Goal: Task Accomplishment & Management: Manage account settings

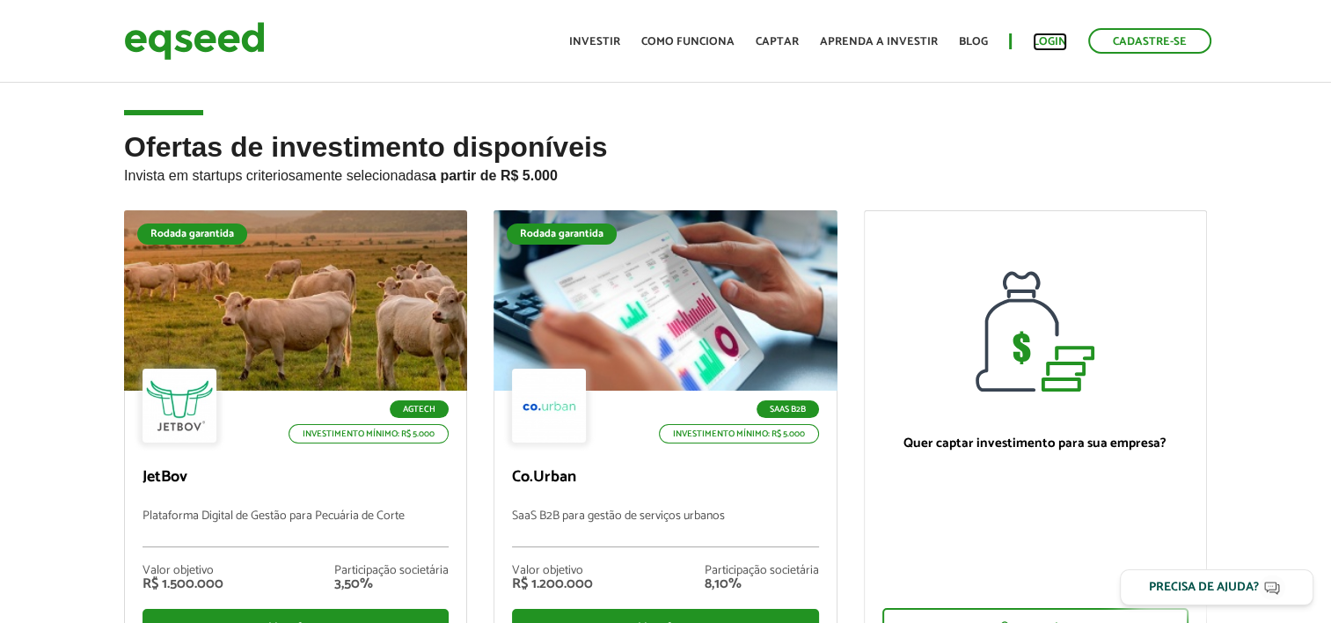
click at [1048, 40] on link "Login" at bounding box center [1050, 41] width 34 height 11
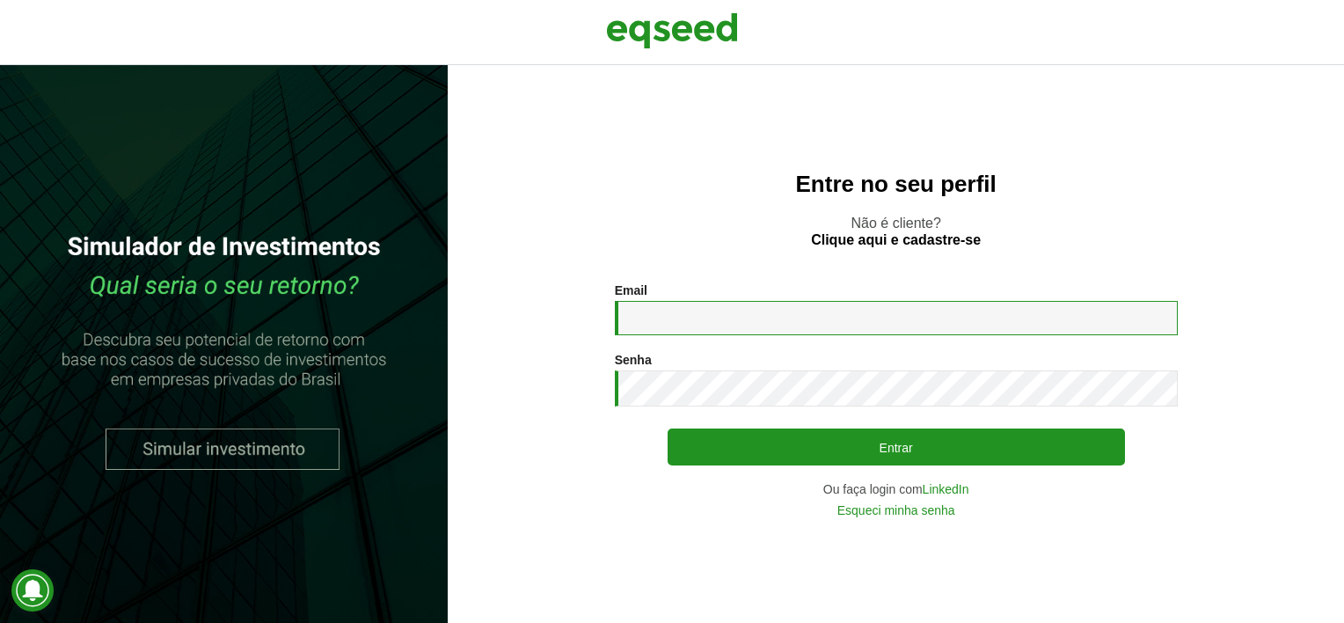
click at [712, 329] on input "Email *" at bounding box center [896, 318] width 563 height 34
type input "**********"
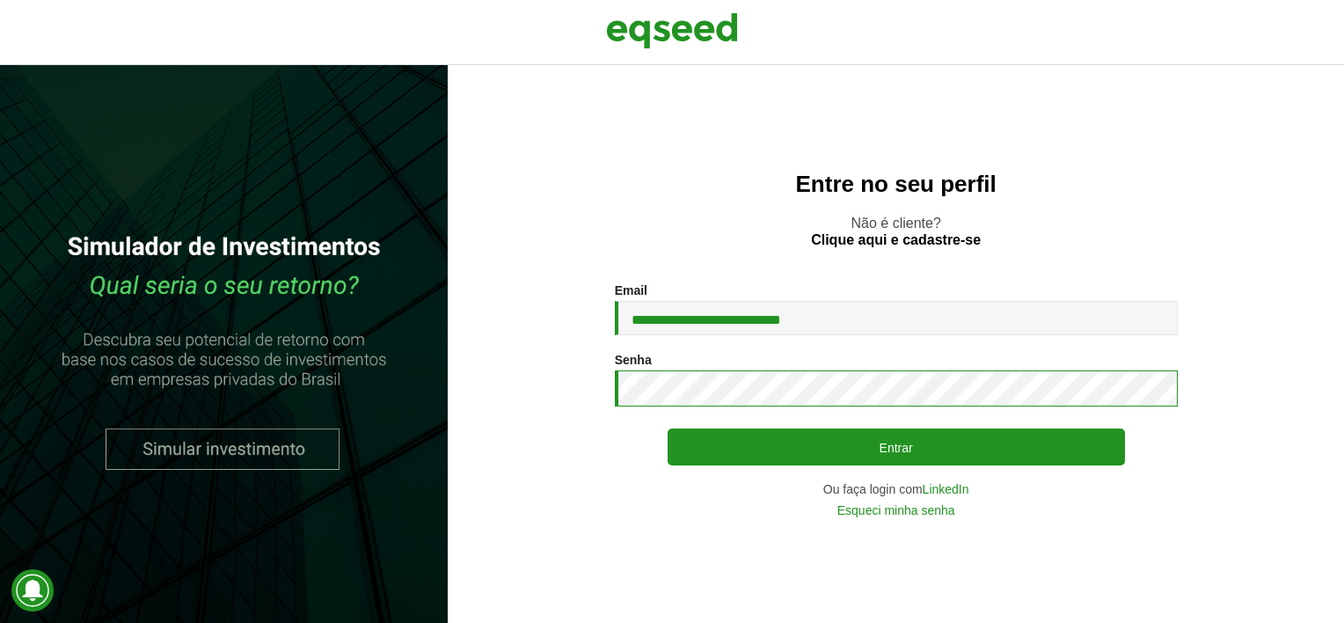
click at [668, 428] on button "Entrar" at bounding box center [896, 446] width 457 height 37
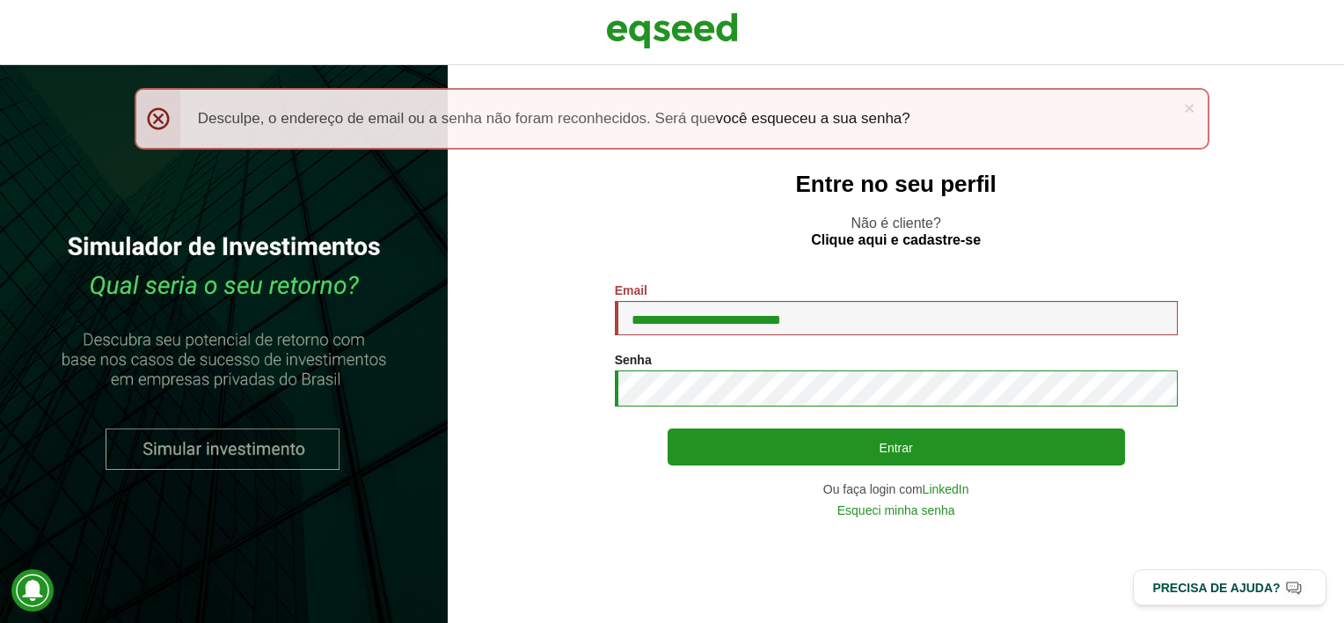
click at [668, 428] on button "Entrar" at bounding box center [896, 446] width 457 height 37
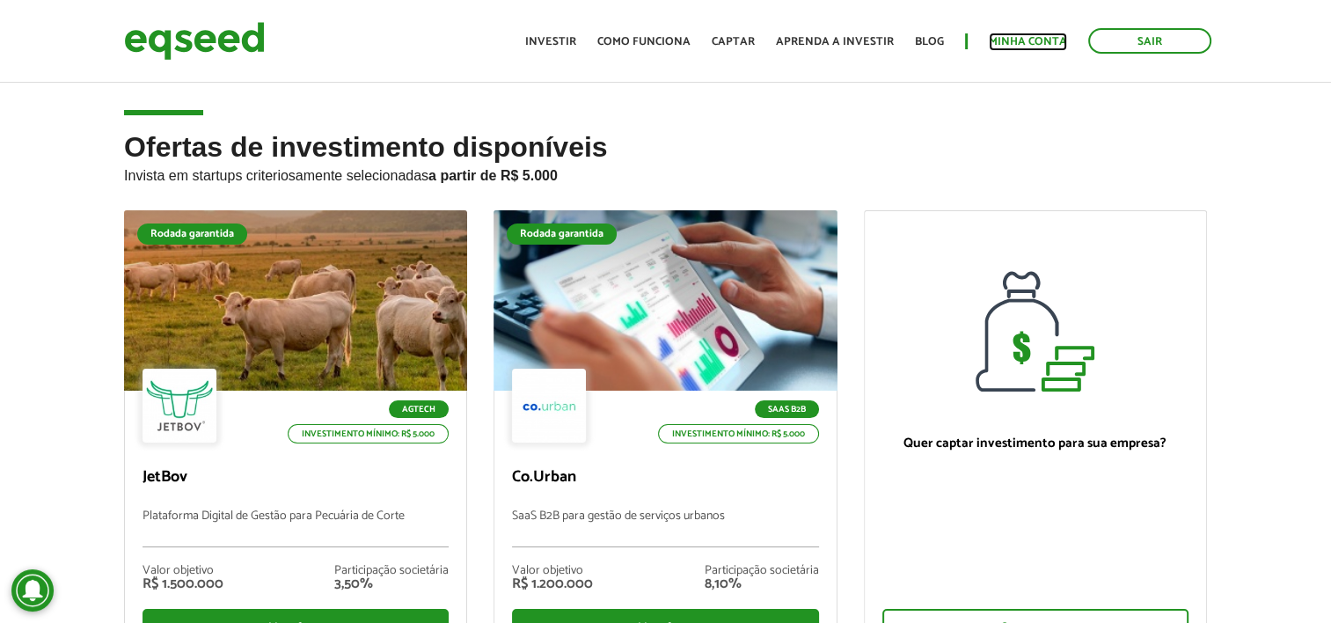
click at [1017, 38] on link "Minha conta" at bounding box center [1028, 41] width 78 height 11
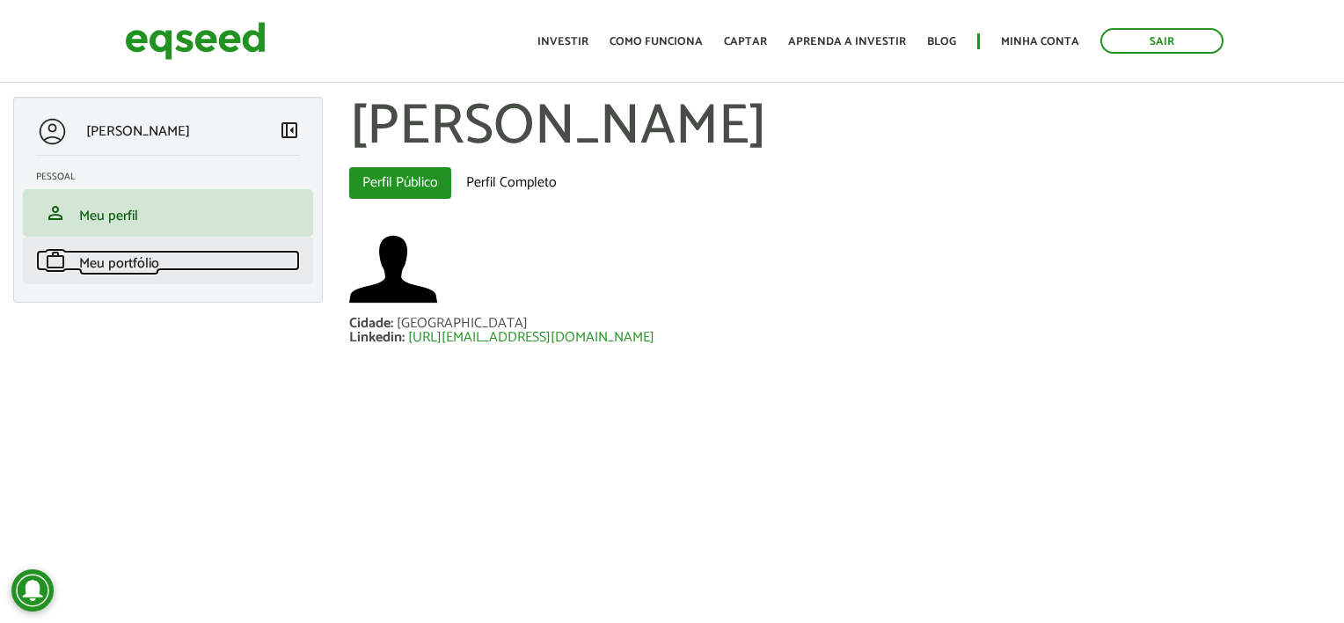
click at [198, 251] on link "work Meu portfólio" at bounding box center [168, 260] width 264 height 21
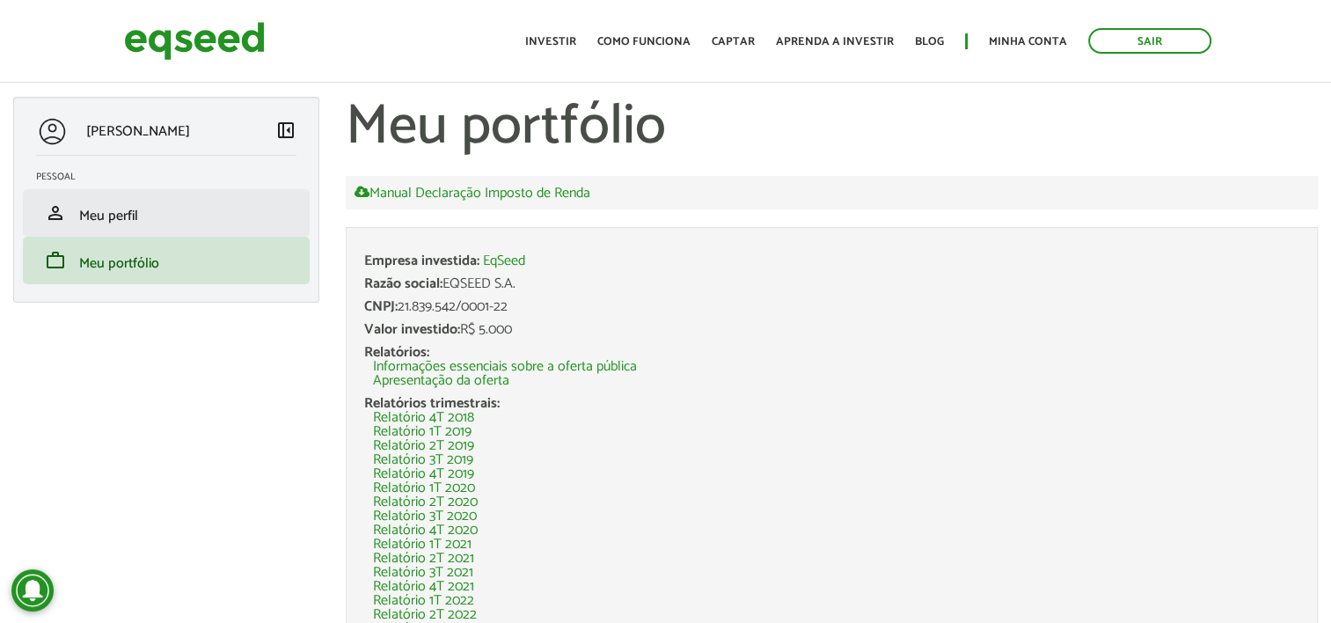
click at [195, 225] on li "person Meu perfil" at bounding box center [166, 213] width 287 height 48
click at [173, 217] on link "person Meu perfil" at bounding box center [166, 212] width 260 height 21
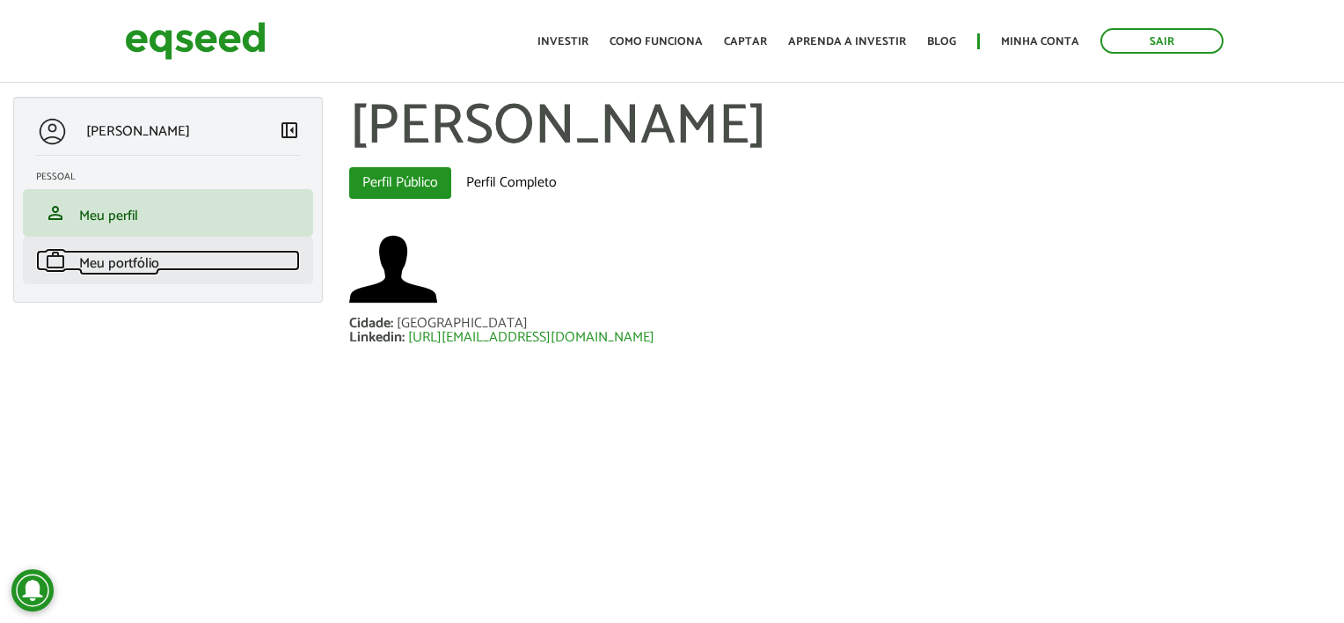
click at [168, 251] on link "work Meu portfólio" at bounding box center [168, 260] width 264 height 21
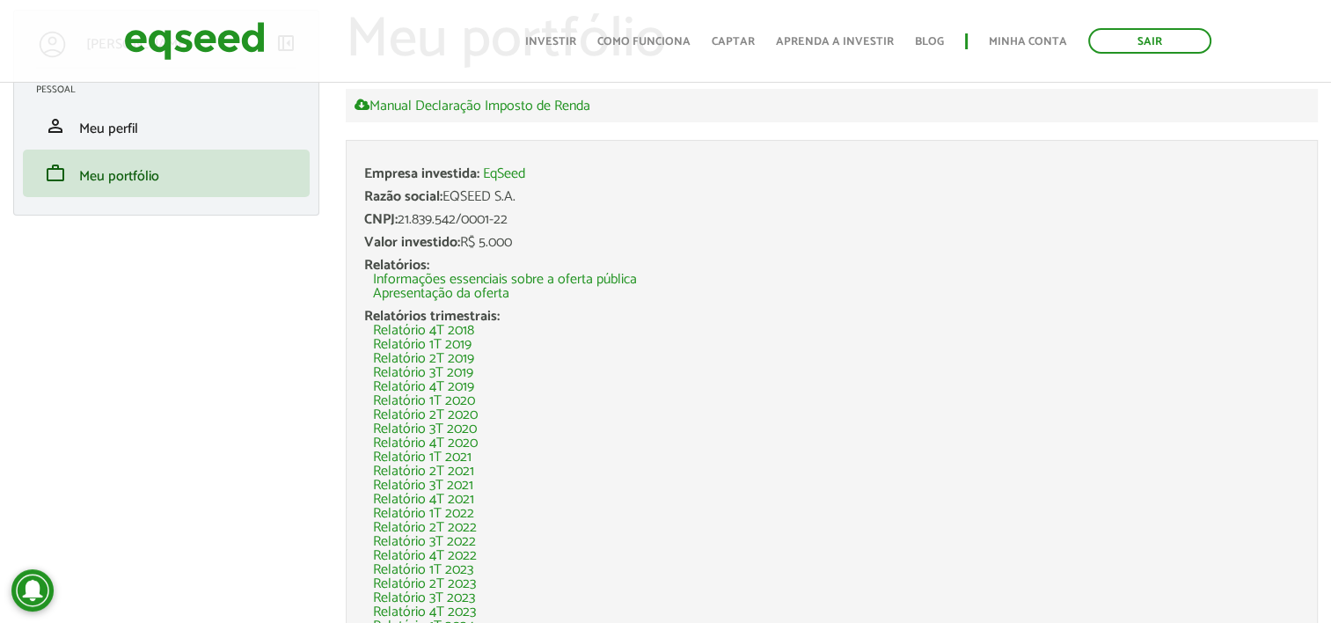
scroll to position [88, 0]
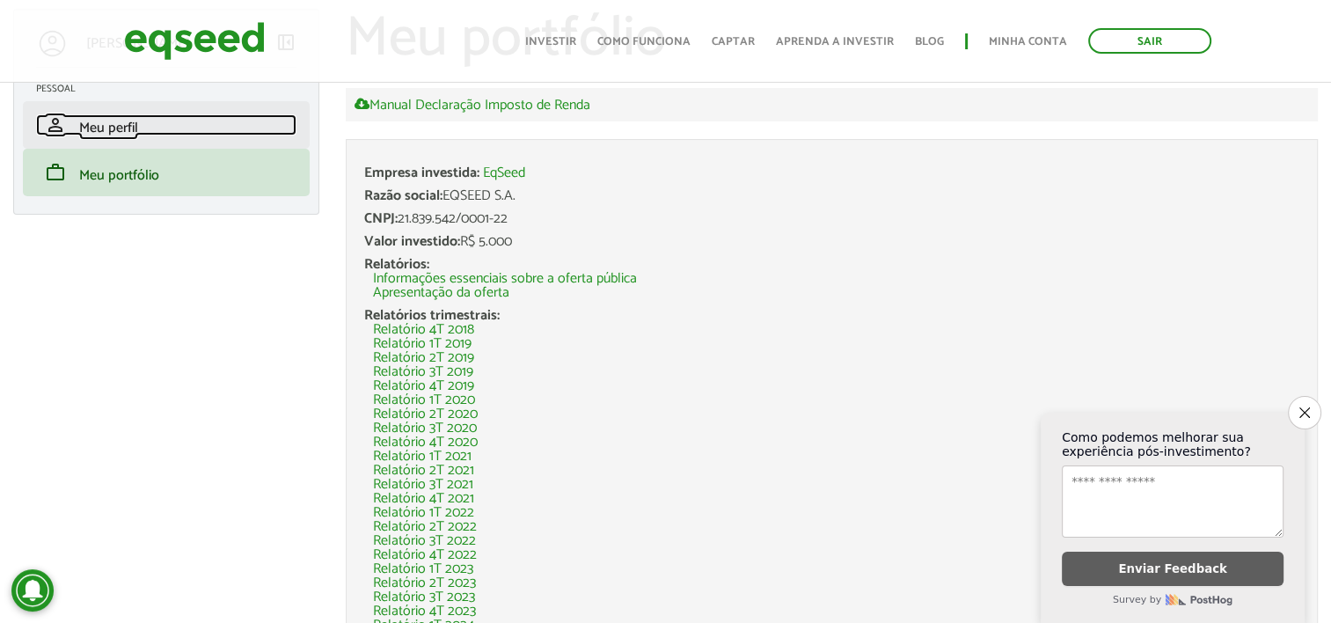
click at [187, 128] on link "person Meu perfil" at bounding box center [166, 124] width 260 height 21
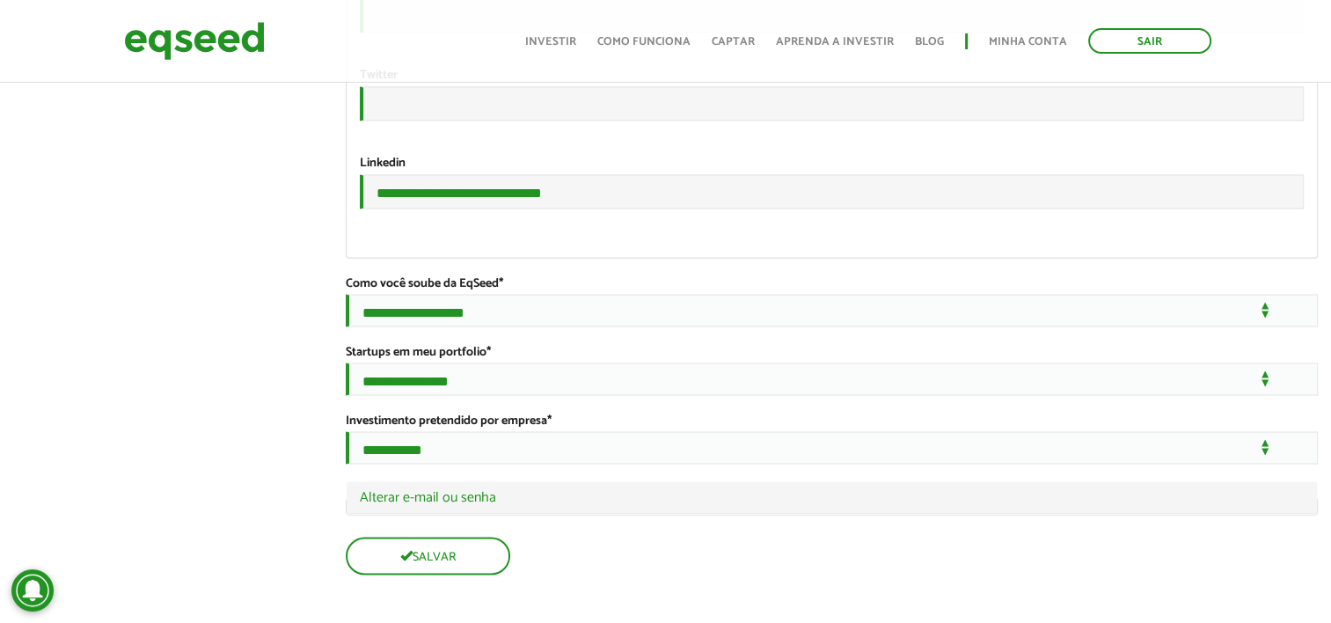
scroll to position [3167, 0]
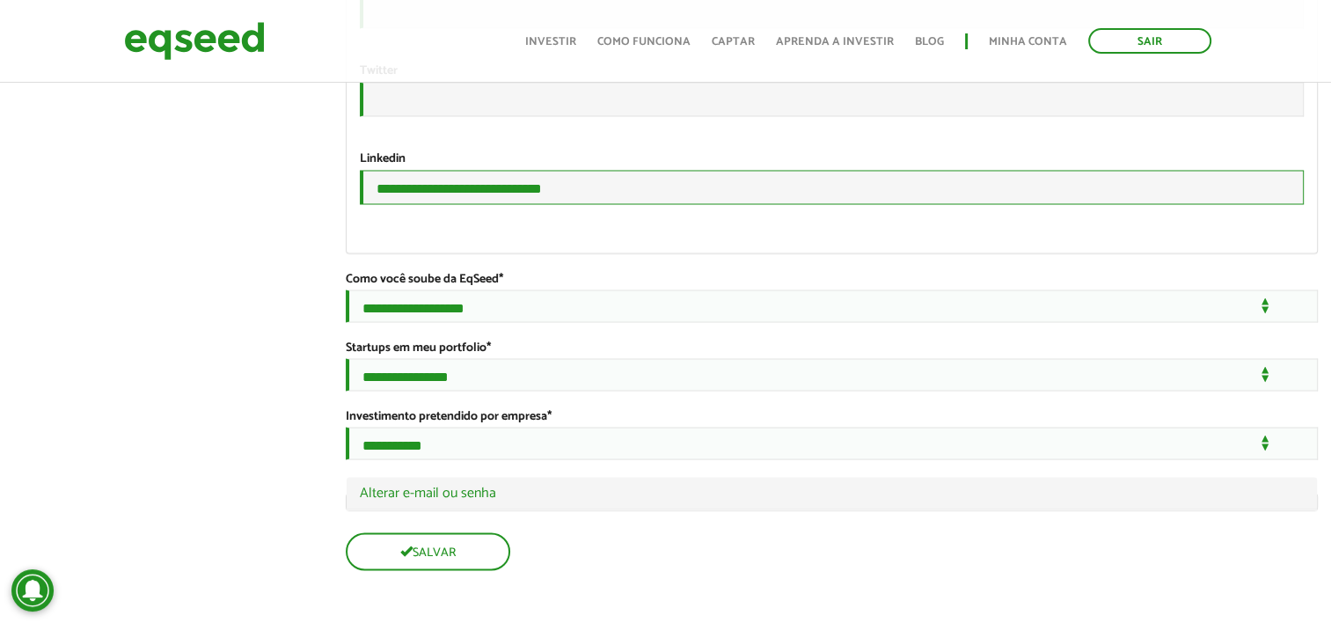
drag, startPoint x: 597, startPoint y: 289, endPoint x: 340, endPoint y: 319, distance: 258.6
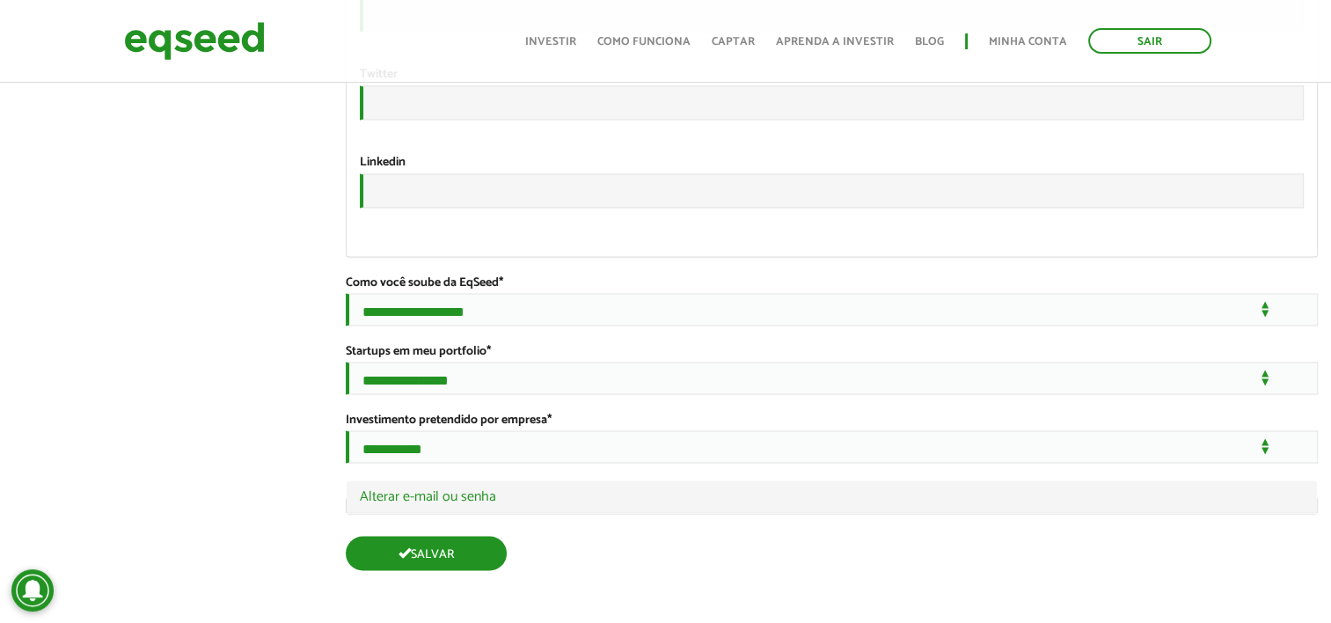
click at [473, 562] on button "Salvar" at bounding box center [426, 553] width 161 height 34
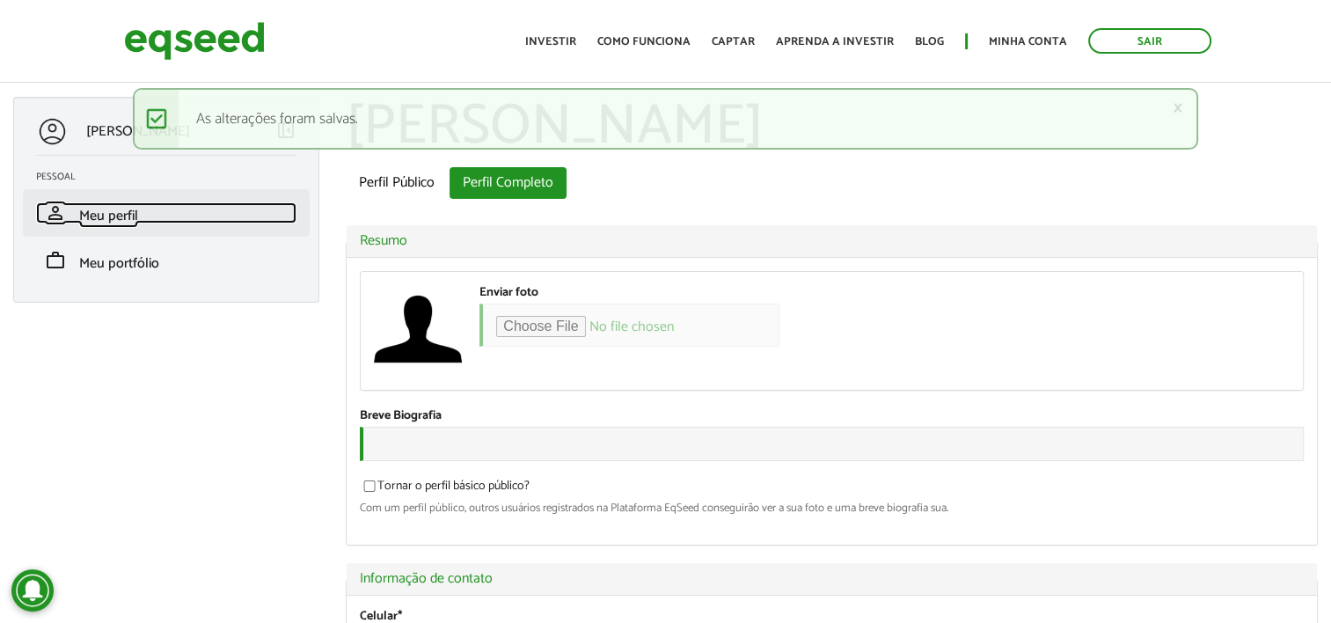
click at [113, 222] on span "Meu perfil" at bounding box center [108, 216] width 59 height 24
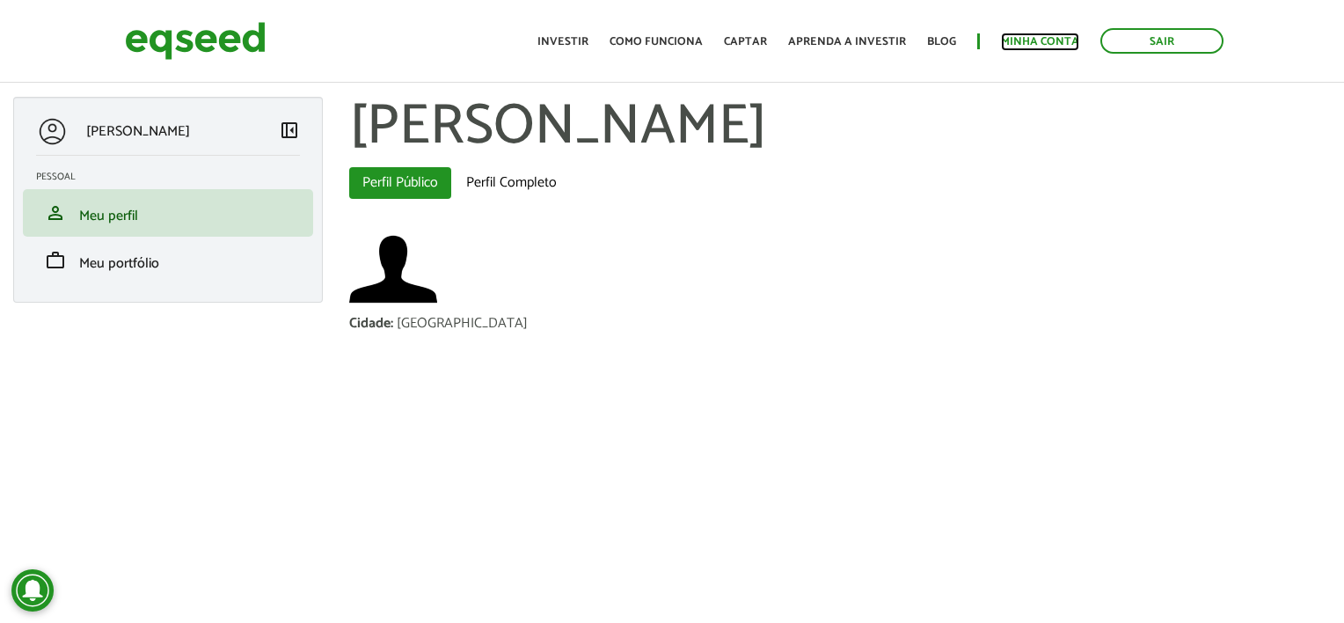
click at [1020, 45] on link "Minha conta" at bounding box center [1040, 41] width 78 height 11
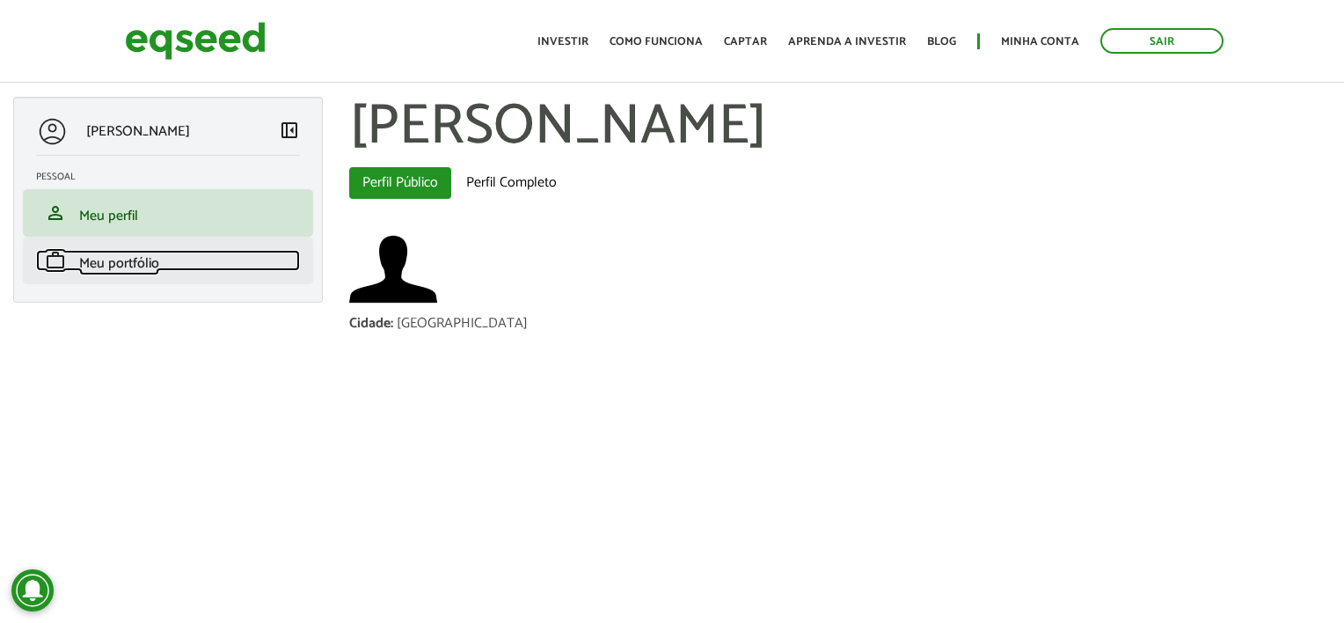
click at [215, 269] on link "work Meu portfólio" at bounding box center [168, 260] width 264 height 21
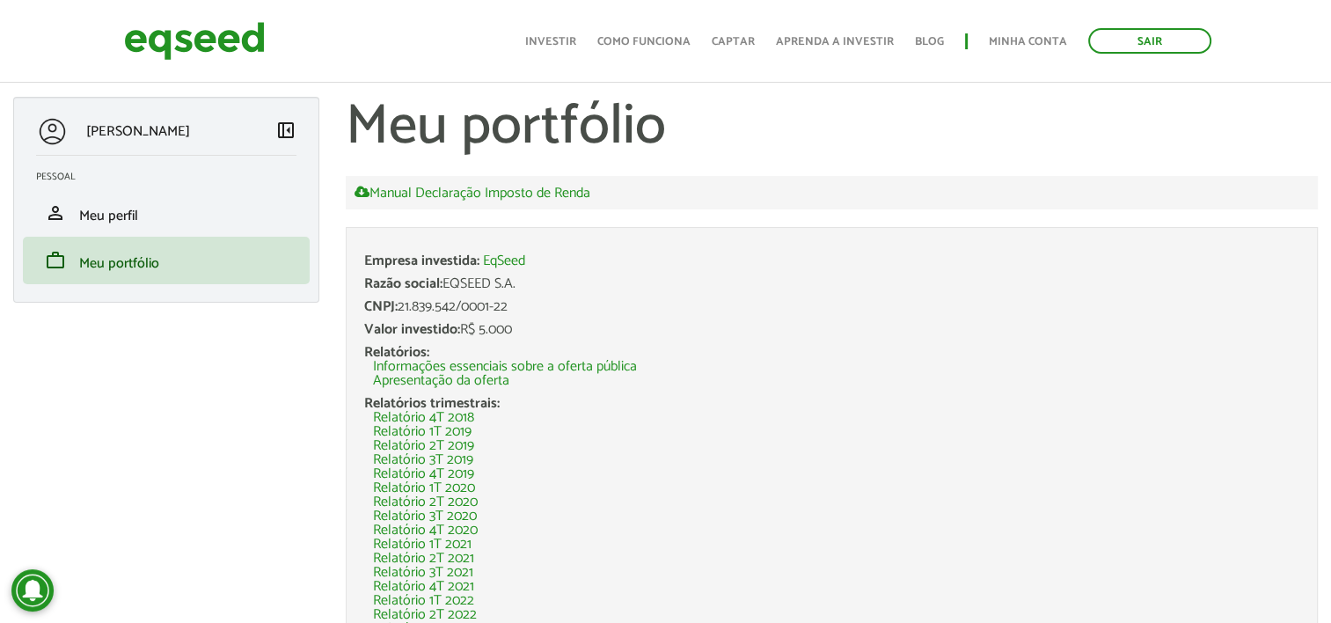
scroll to position [257, 0]
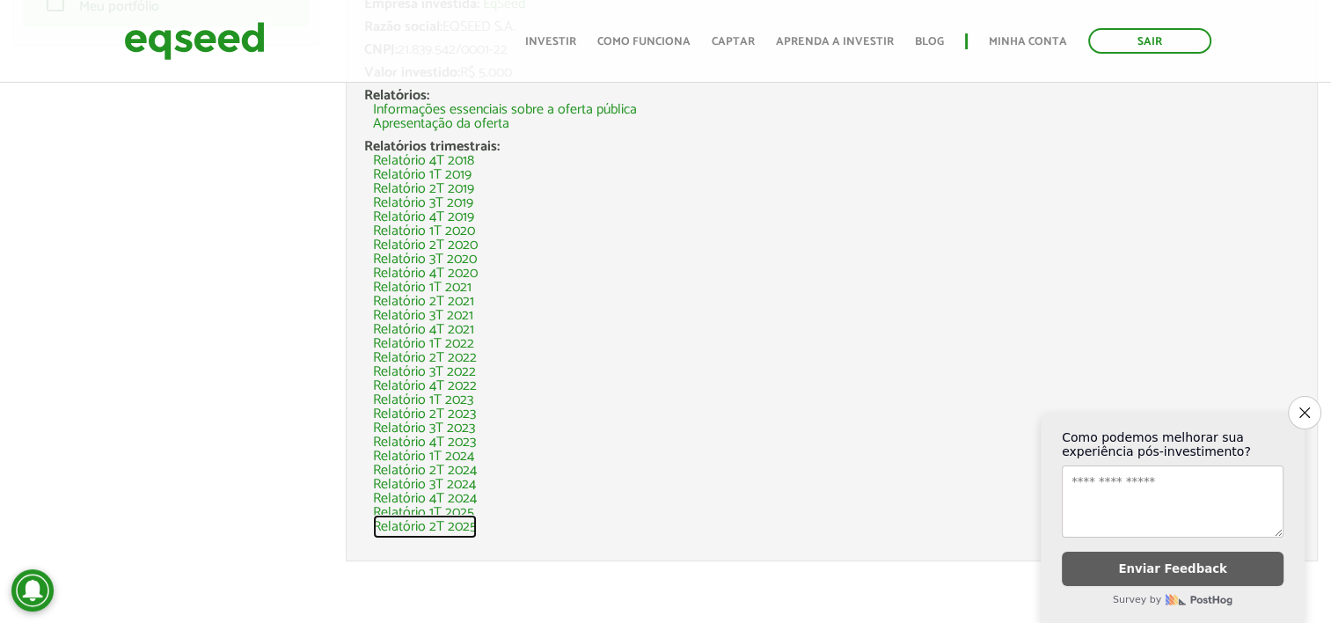
click at [459, 526] on link "Relatório 2T 2025" at bounding box center [425, 527] width 104 height 14
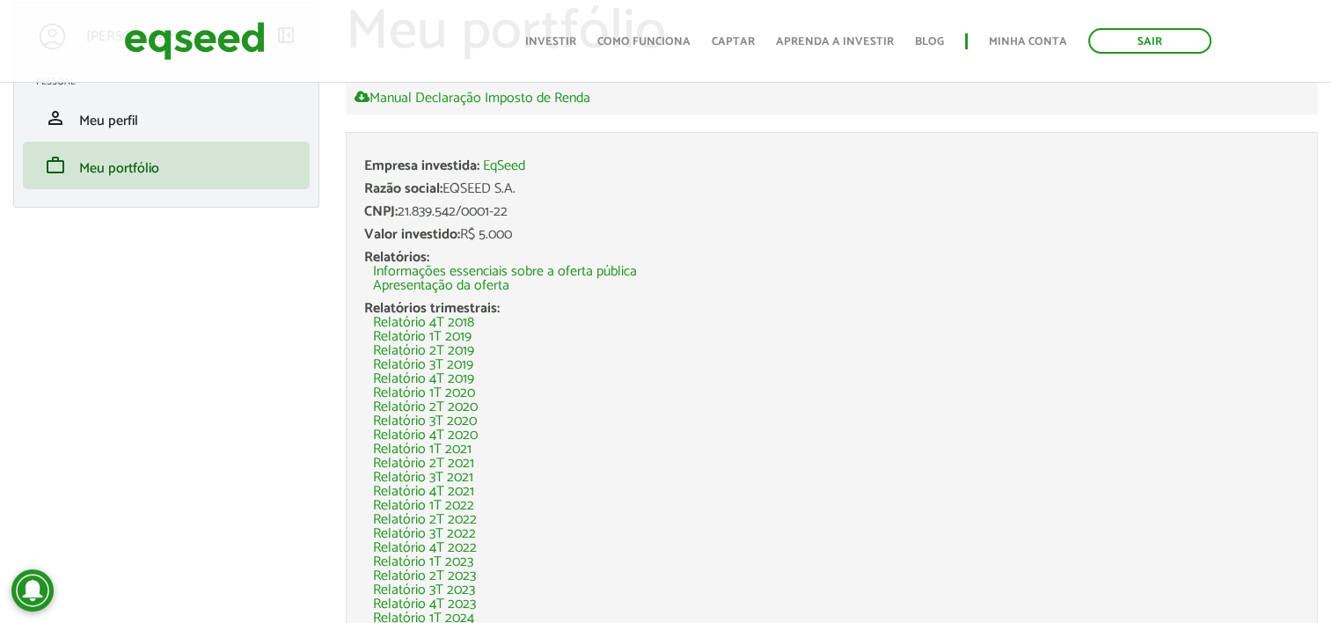
scroll to position [81, 0]
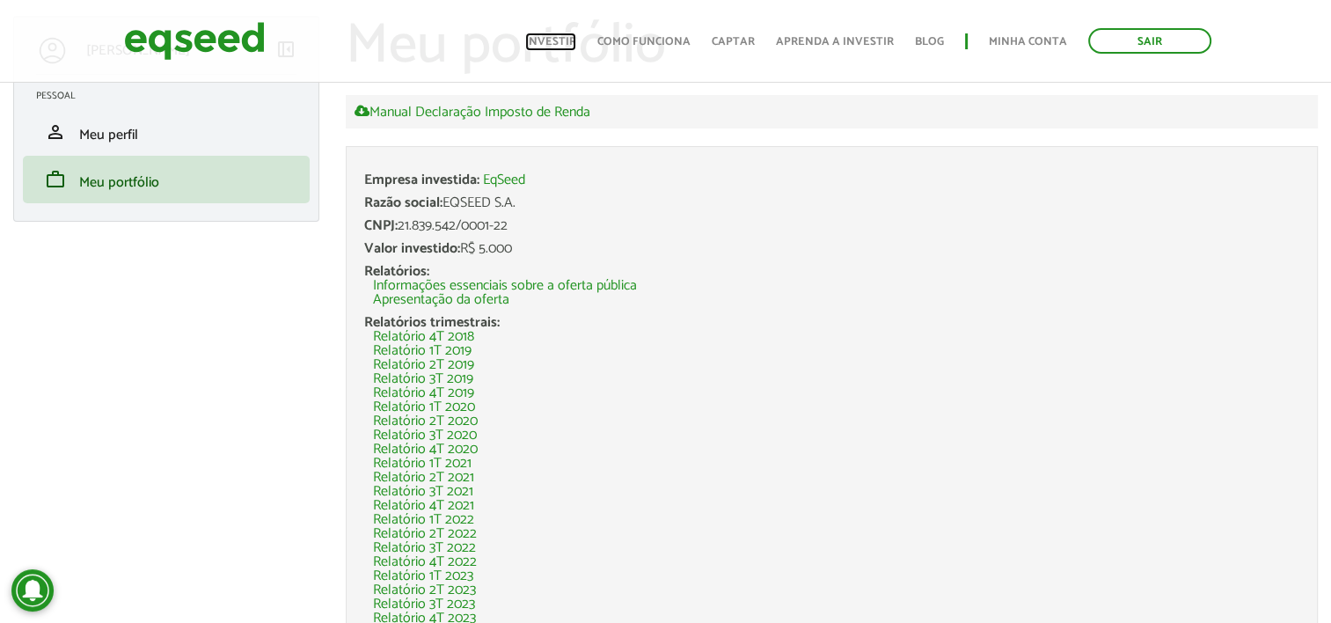
click at [549, 43] on link "Investir" at bounding box center [550, 41] width 51 height 11
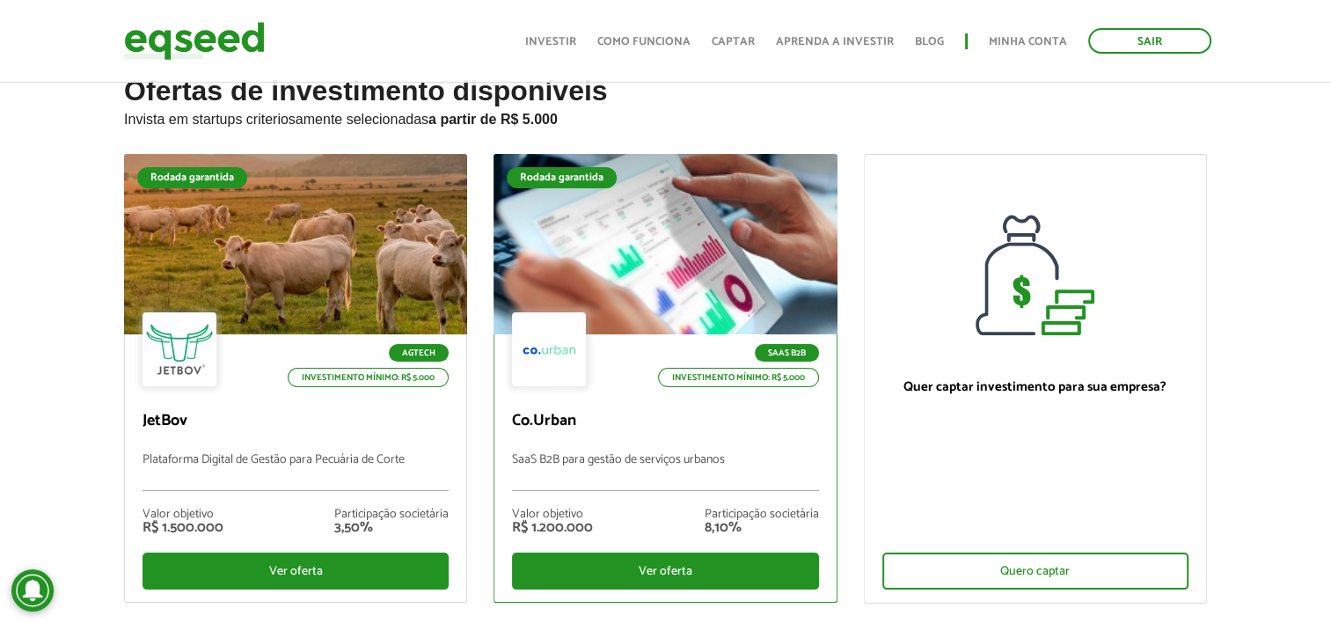
scroll to position [88, 0]
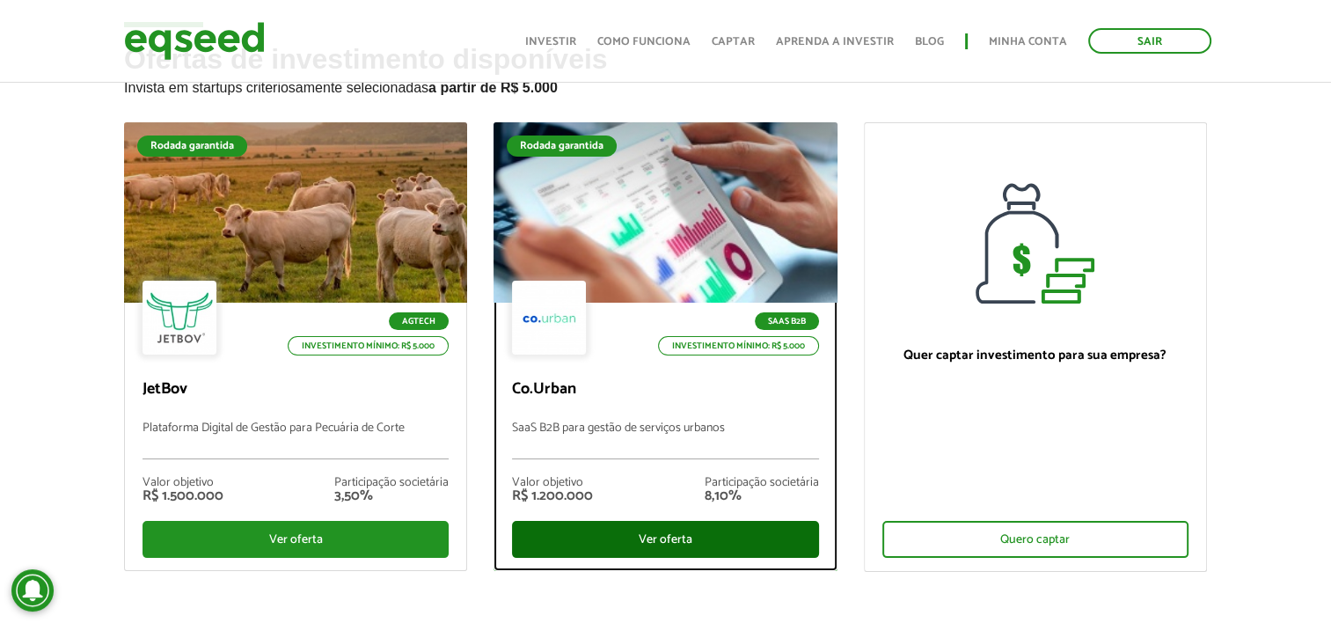
click at [741, 538] on div "Ver oferta" at bounding box center [665, 539] width 306 height 37
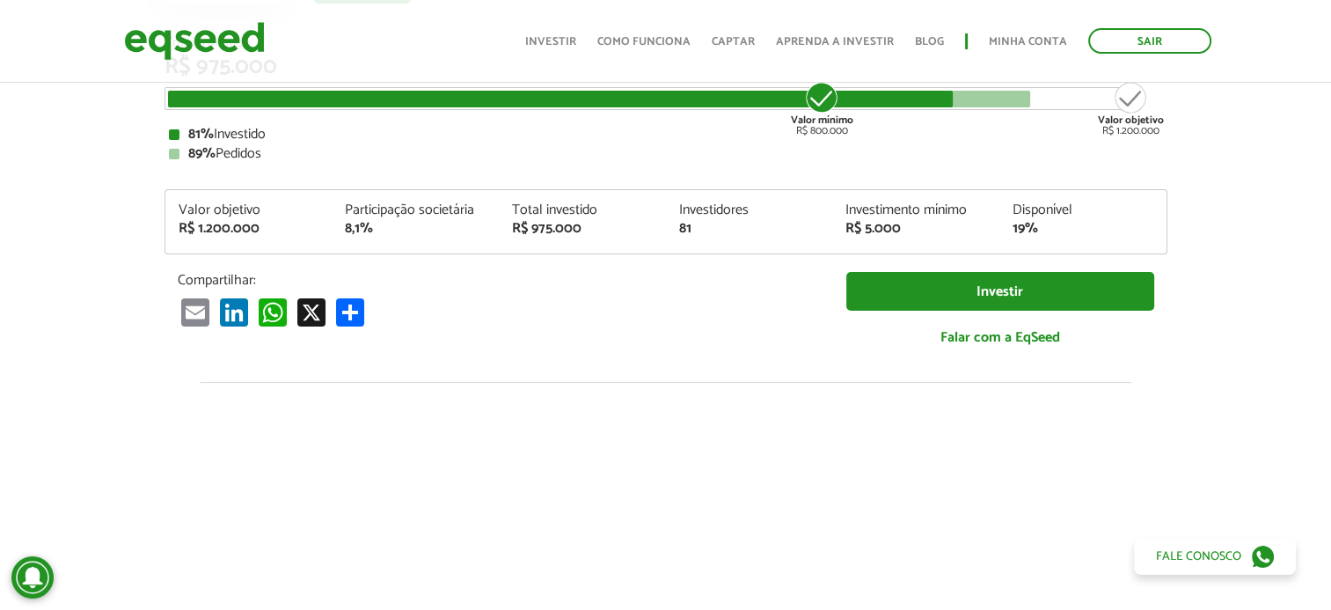
scroll to position [528, 0]
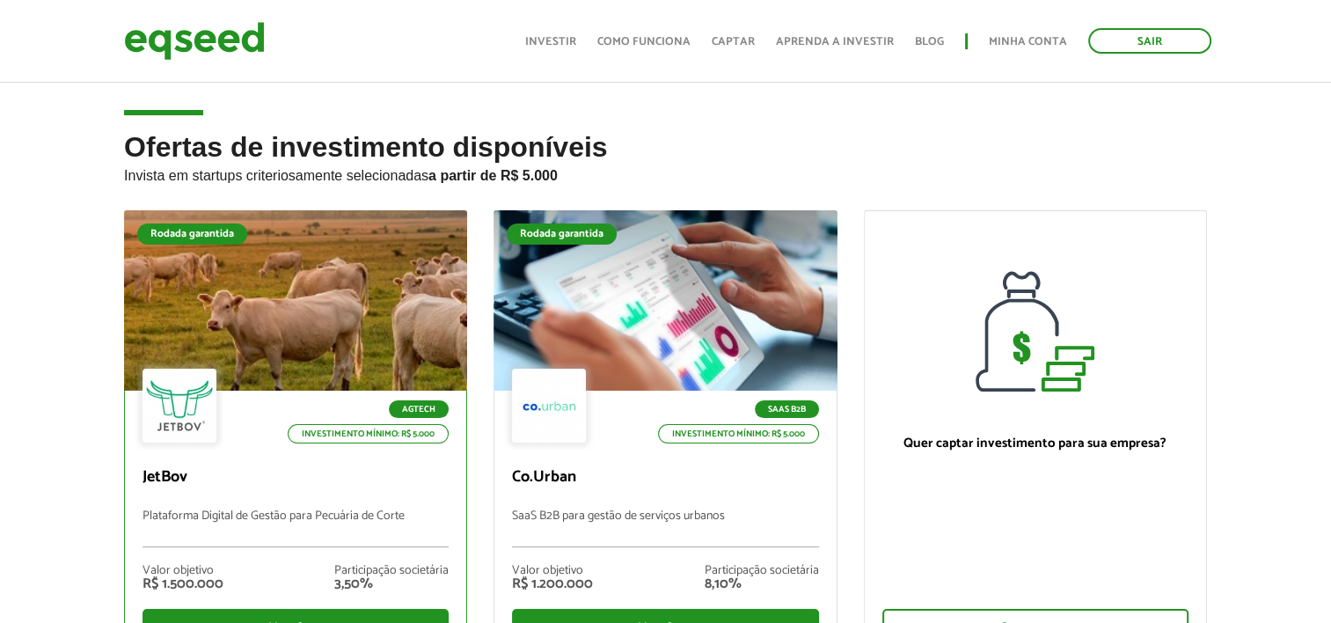
scroll to position [264, 0]
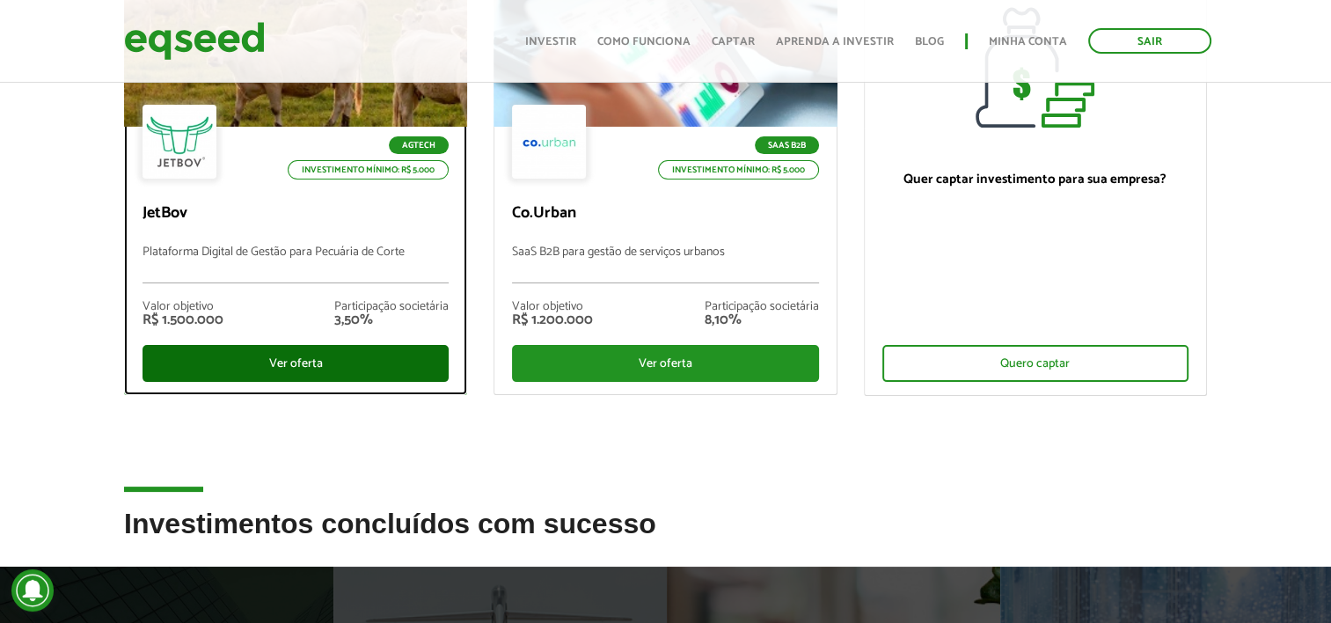
click at [229, 352] on div "Ver oferta" at bounding box center [296, 363] width 306 height 37
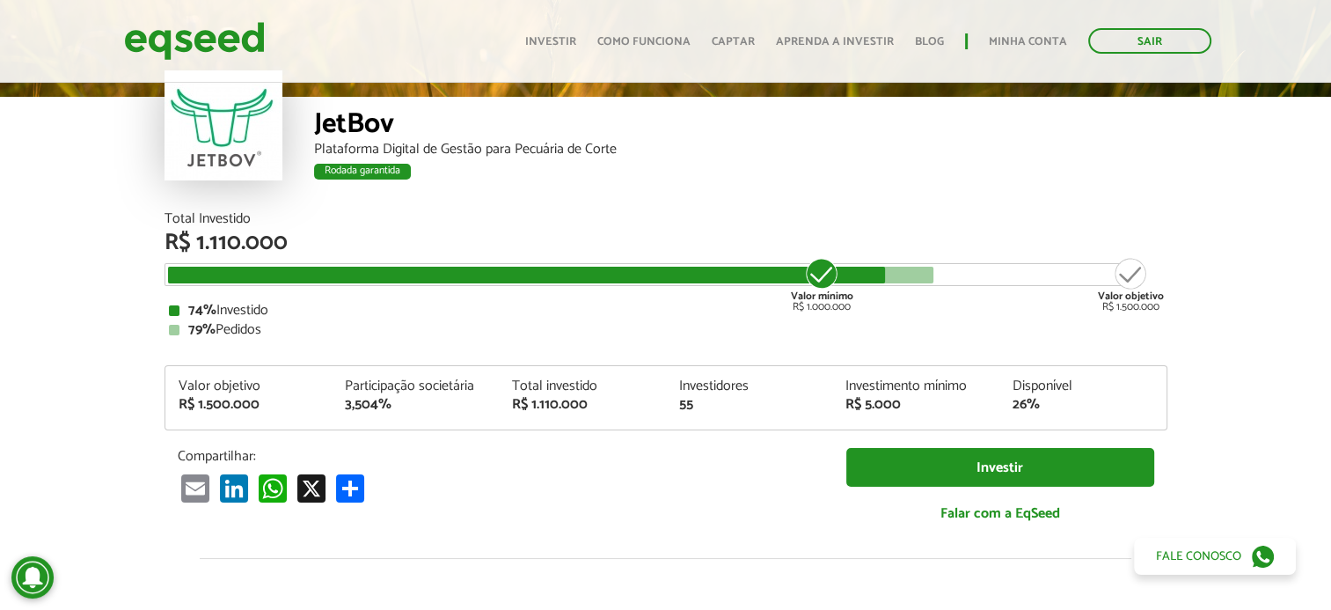
scroll to position [1847, 0]
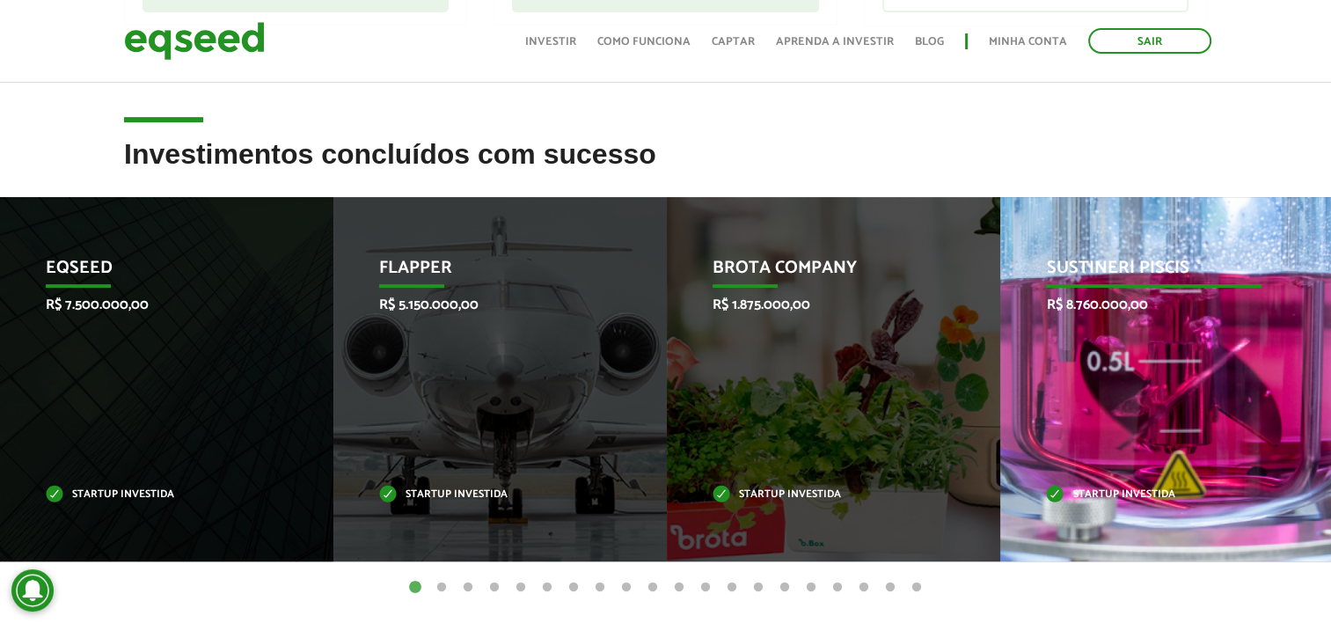
scroll to position [633, 0]
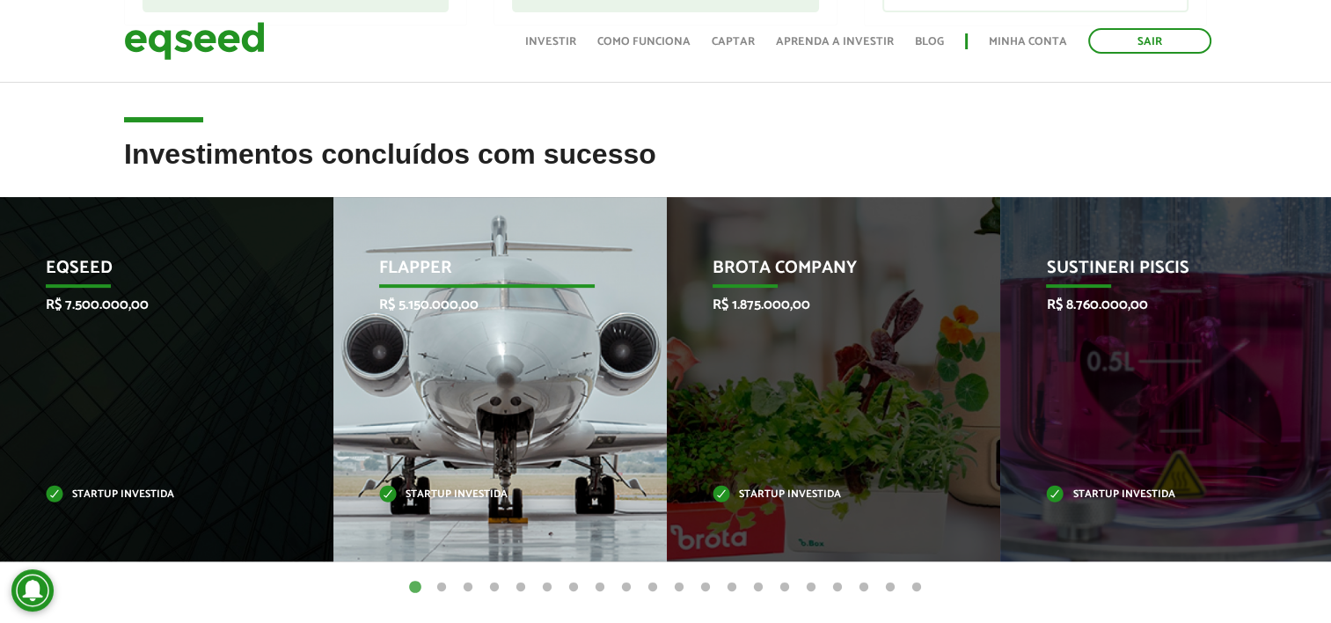
click at [443, 492] on p "Startup investida" at bounding box center [486, 495] width 215 height 10
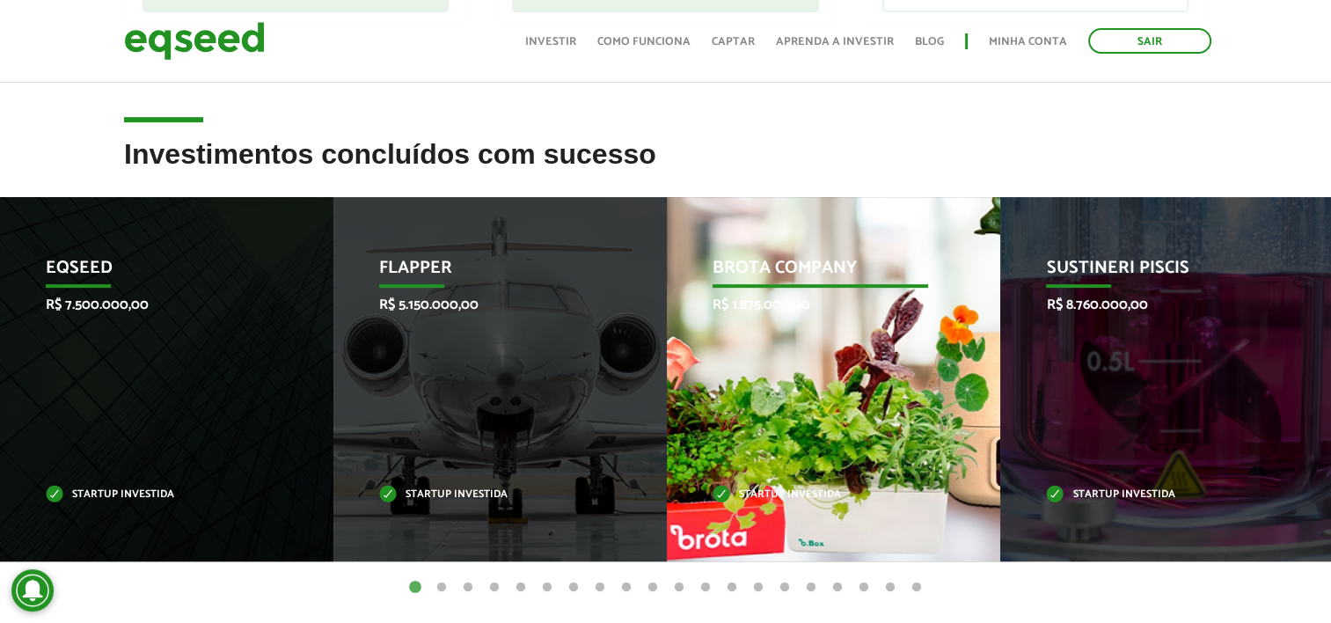
click at [809, 490] on p "Startup investida" at bounding box center [820, 495] width 215 height 10
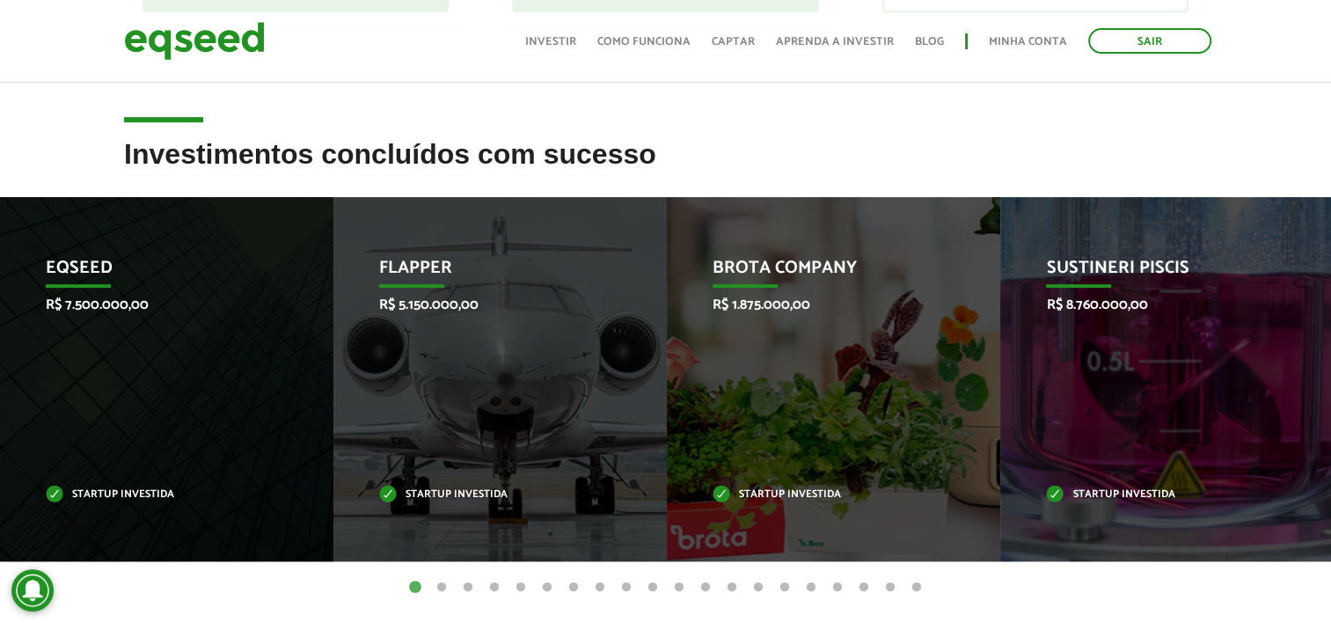
click at [444, 584] on button "2" at bounding box center [442, 588] width 18 height 18
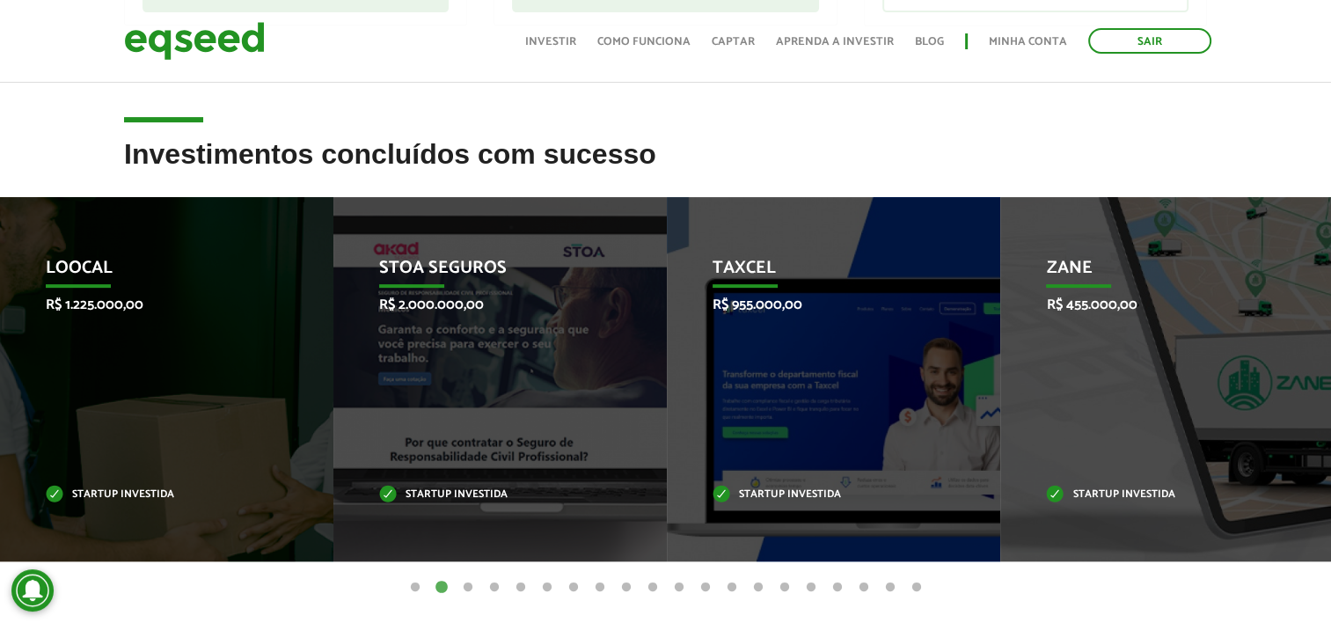
click at [468, 582] on button "3" at bounding box center [468, 588] width 18 height 18
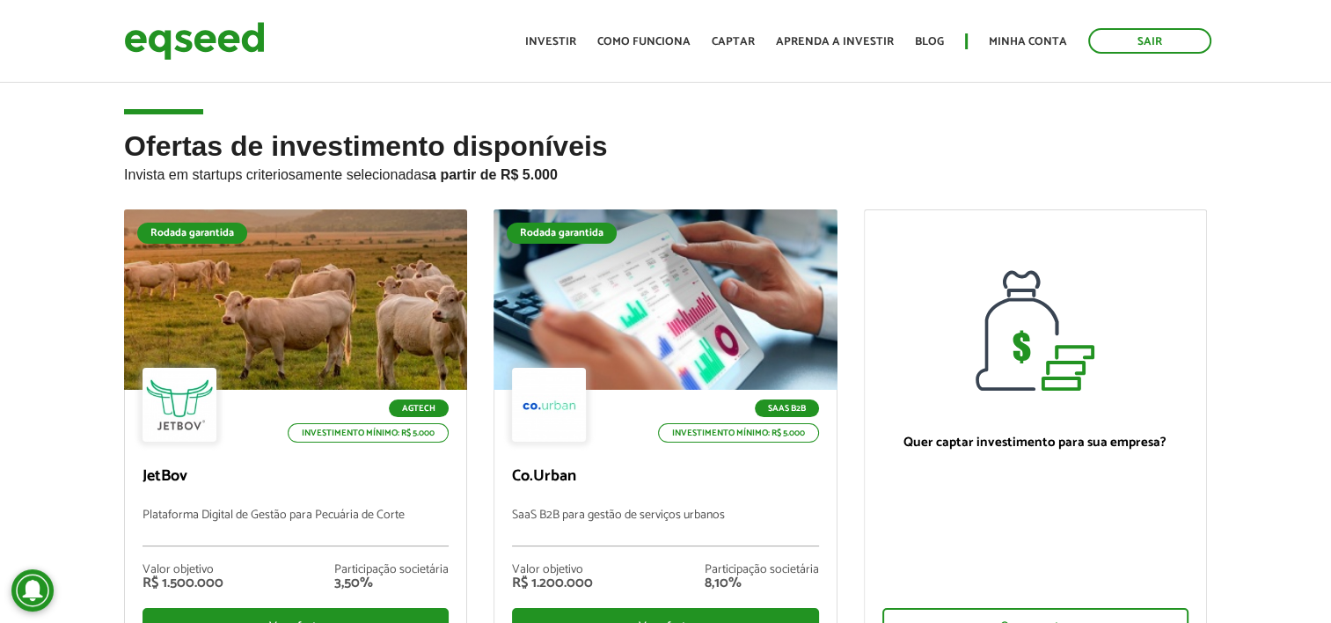
scroll to position [0, 0]
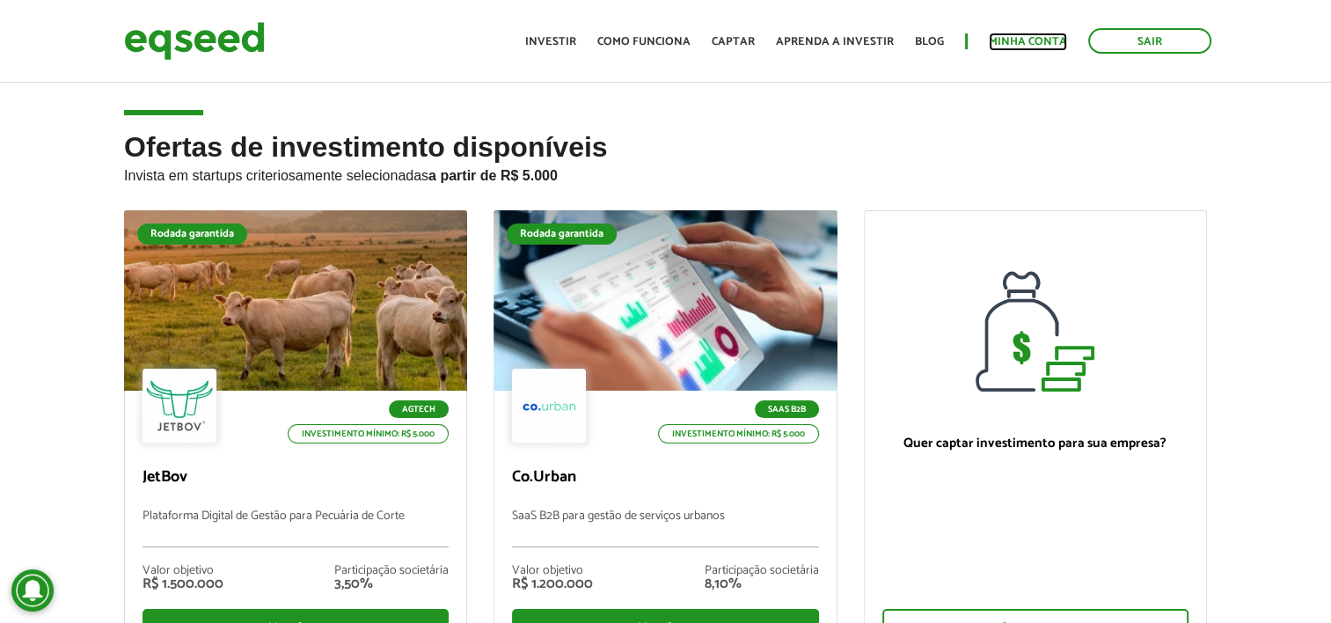
click at [1039, 44] on link "Minha conta" at bounding box center [1028, 41] width 78 height 11
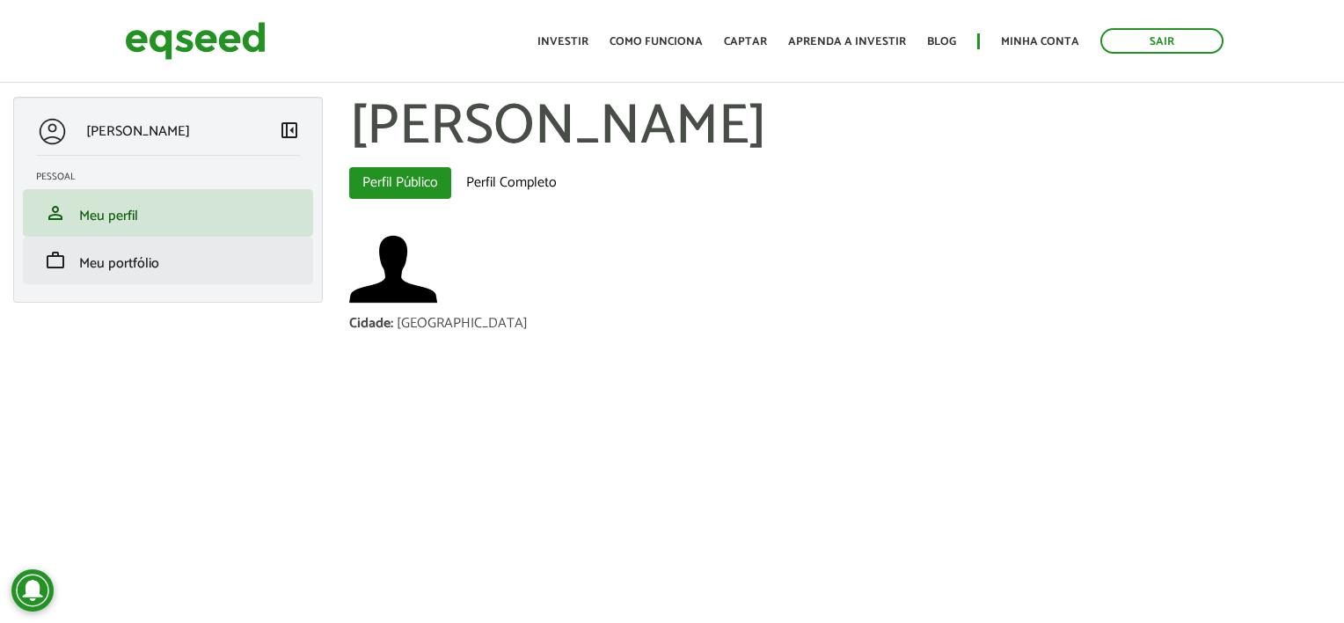
click at [113, 244] on li "work Meu portfólio" at bounding box center [168, 261] width 290 height 48
click at [110, 264] on span "Meu portfólio" at bounding box center [119, 264] width 80 height 24
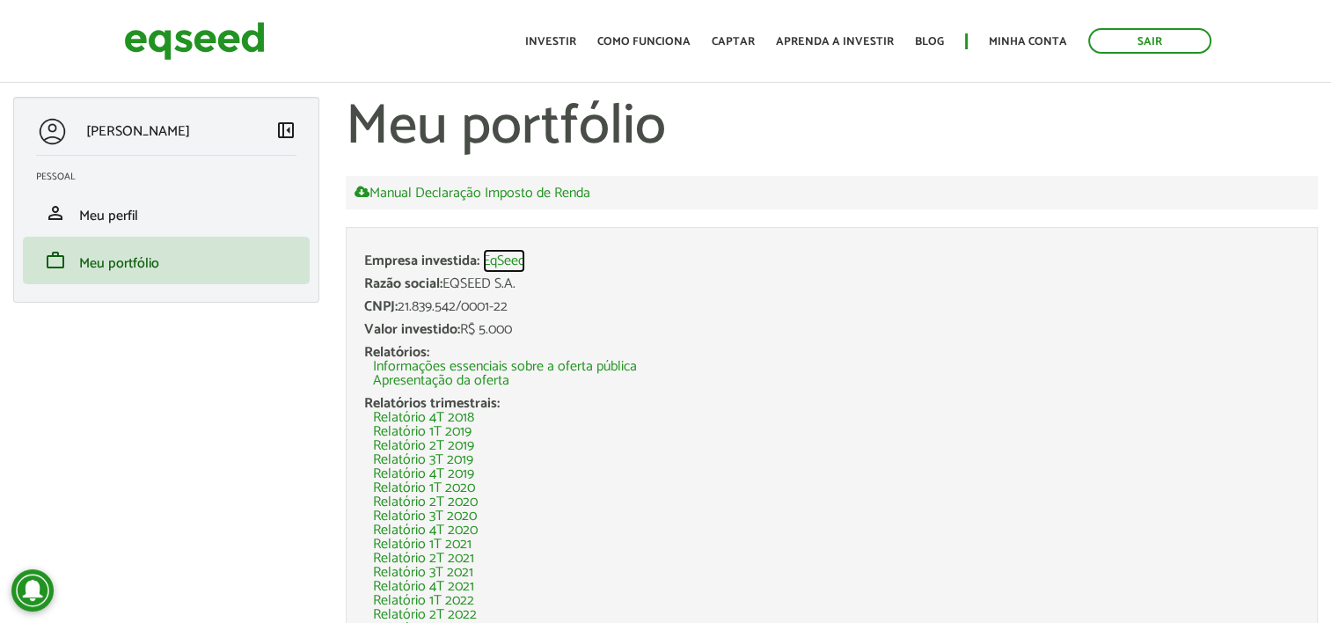
click at [506, 262] on link "EqSeed" at bounding box center [504, 261] width 42 height 14
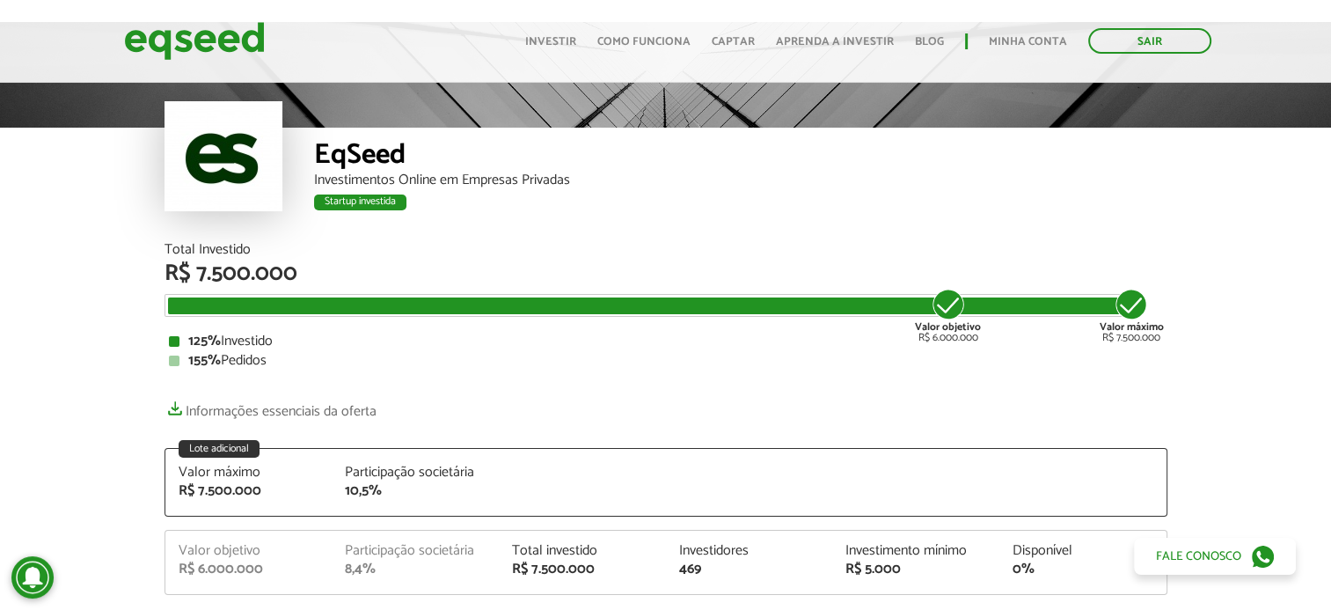
scroll to position [88, 0]
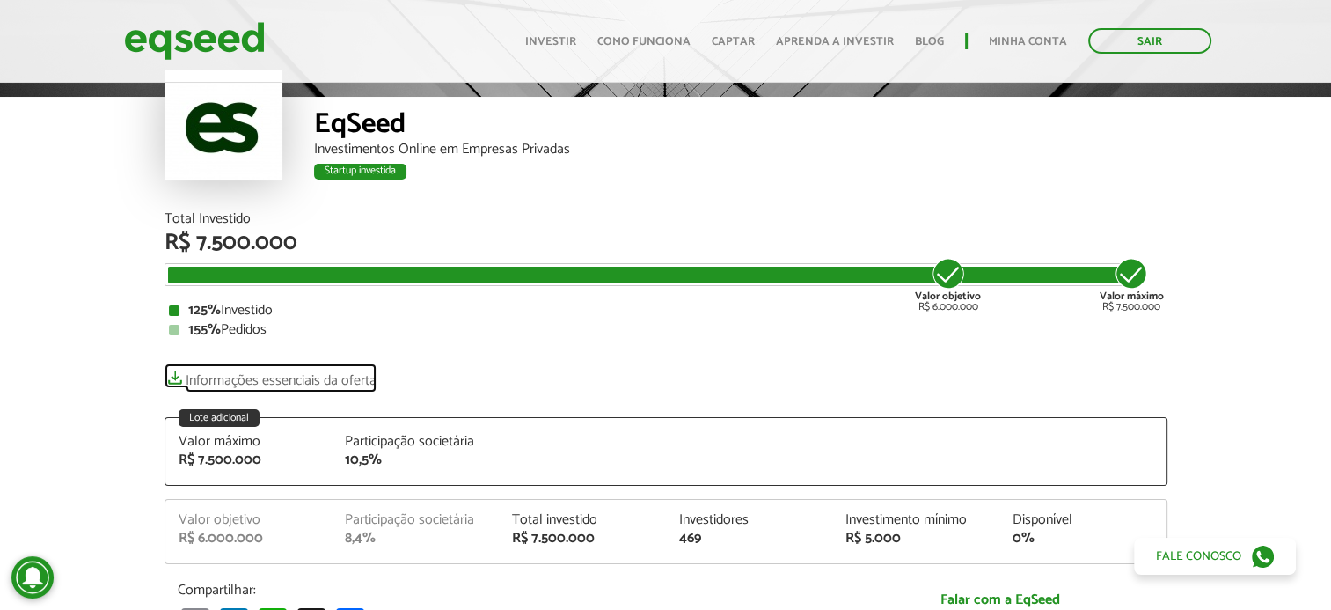
click at [334, 384] on link "Informações essenciais da oferta" at bounding box center [271, 375] width 212 height 25
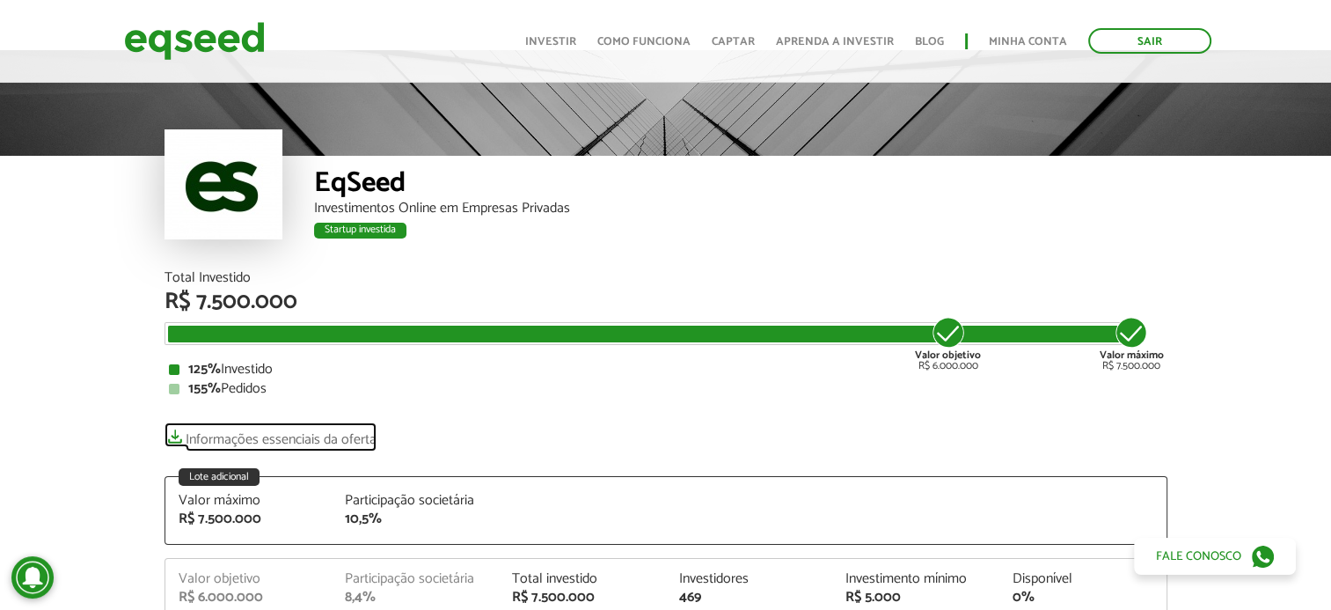
scroll to position [0, 0]
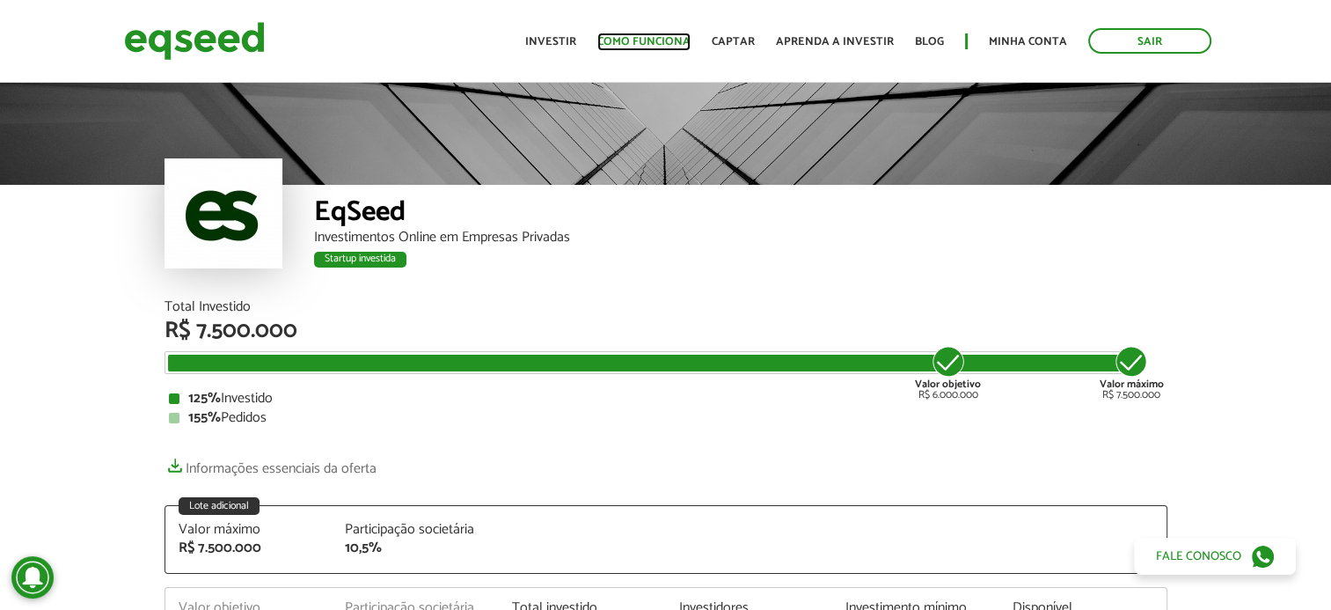
click at [629, 43] on link "Como funciona" at bounding box center [643, 41] width 93 height 11
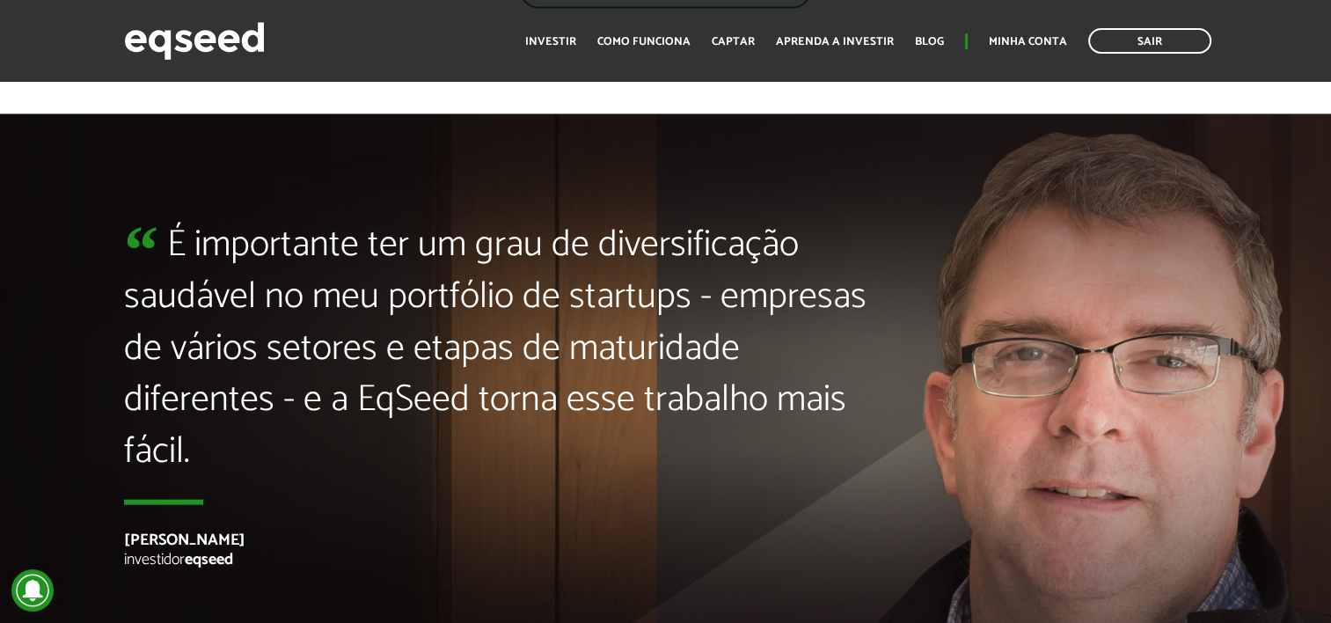
scroll to position [3964, 0]
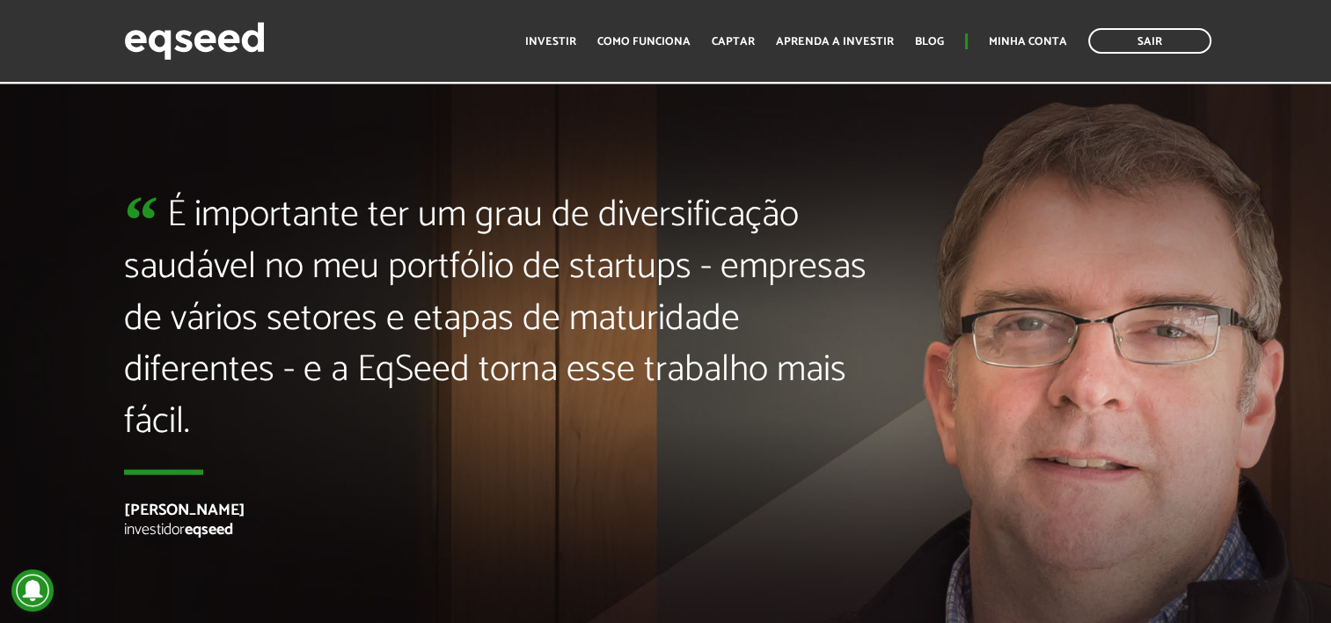
click at [983, 40] on ul "Início Investir Como funciona Captar Aprenda a investir Blog Minha conta Sair" at bounding box center [868, 41] width 704 height 26
click at [1001, 39] on link "Minha conta" at bounding box center [1028, 41] width 78 height 11
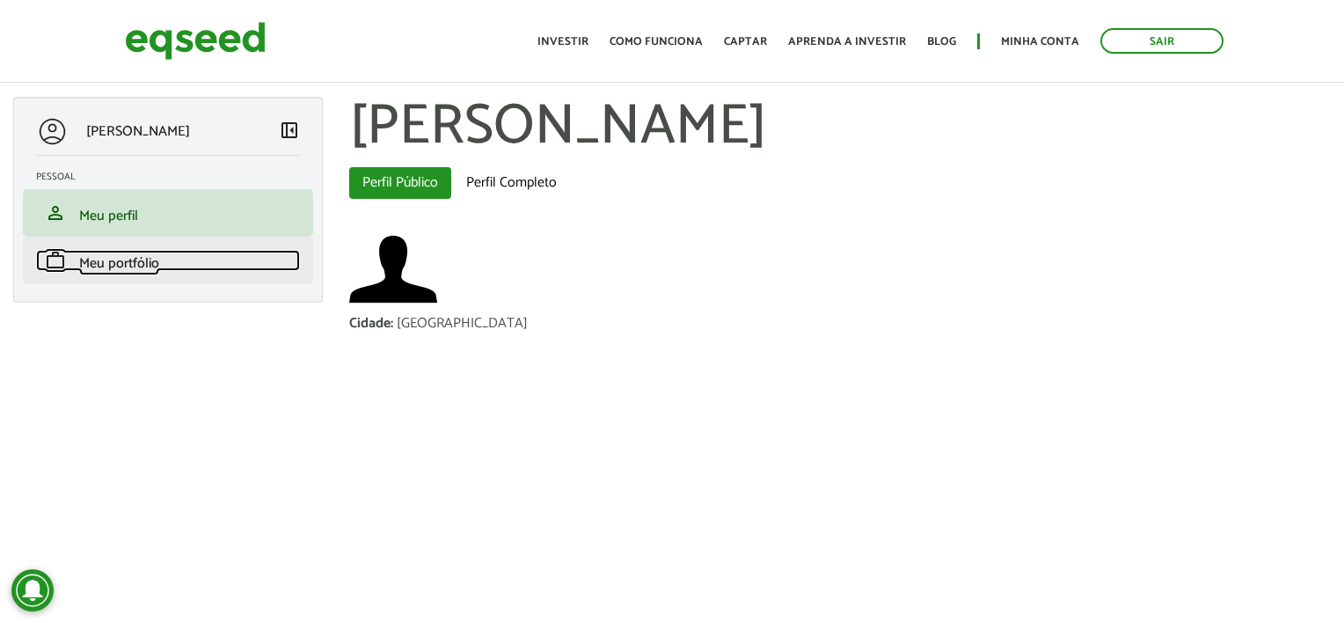
click at [170, 262] on link "work Meu portfólio" at bounding box center [168, 260] width 264 height 21
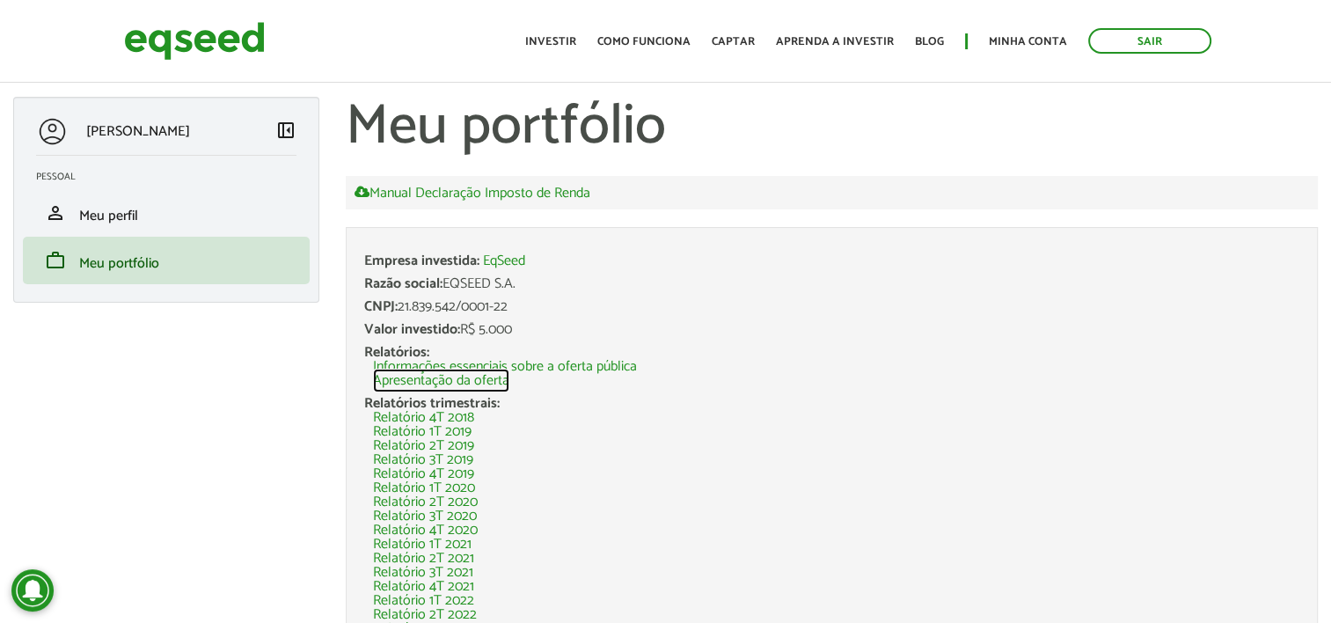
click at [461, 384] on link "Apresentação da oferta" at bounding box center [441, 381] width 136 height 14
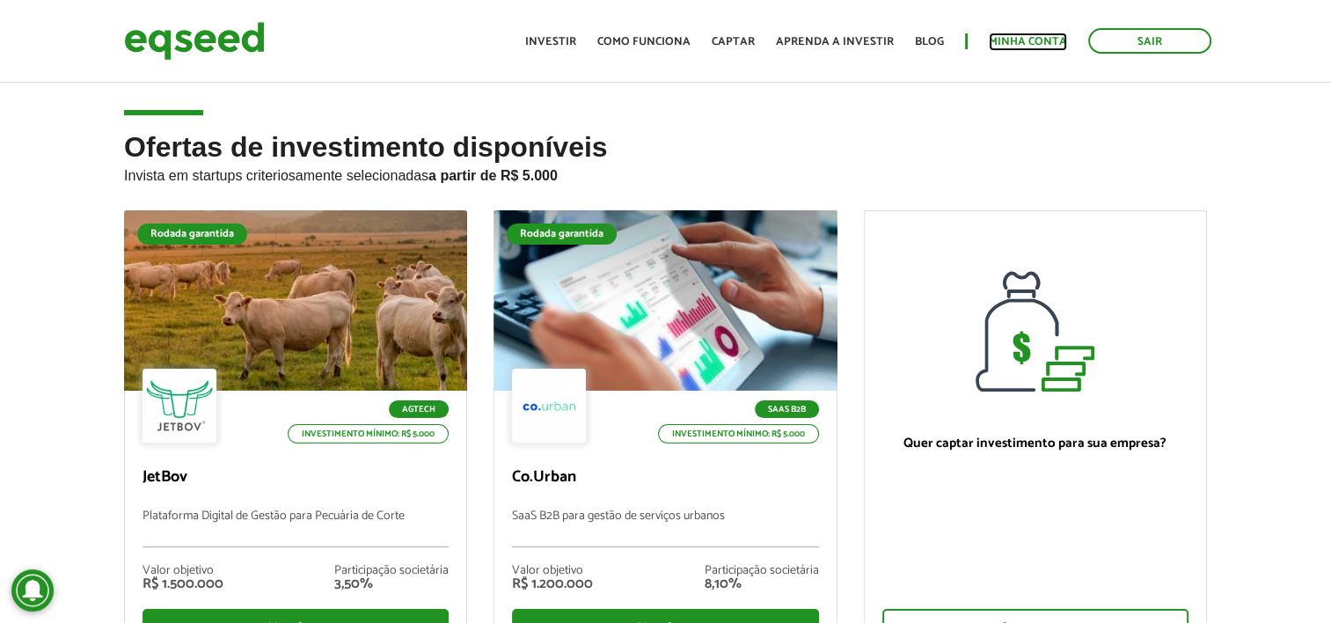
click at [1054, 46] on link "Minha conta" at bounding box center [1028, 41] width 78 height 11
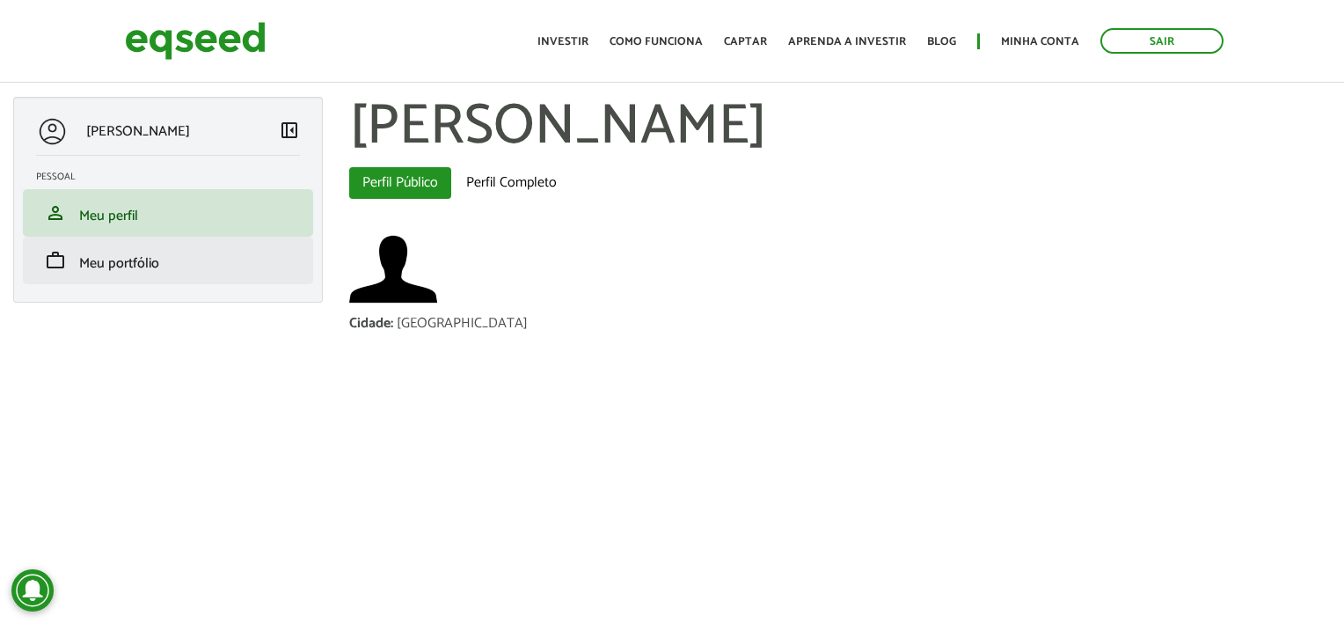
click at [166, 246] on li "work Meu portfólio" at bounding box center [168, 261] width 290 height 48
click at [162, 260] on link "work Meu portfólio" at bounding box center [168, 260] width 264 height 21
